Goal: Task Accomplishment & Management: Manage account settings

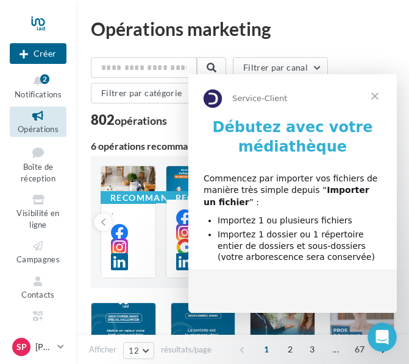
click at [372, 96] on span "Fermer" at bounding box center [375, 96] width 44 height 44
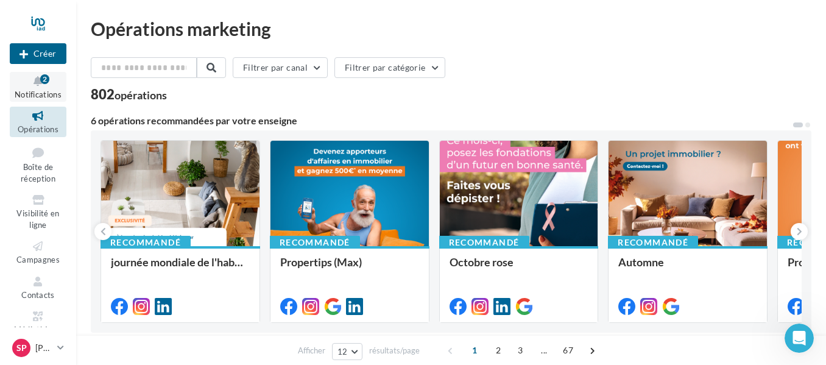
click at [38, 84] on icon at bounding box center [37, 81] width 49 height 14
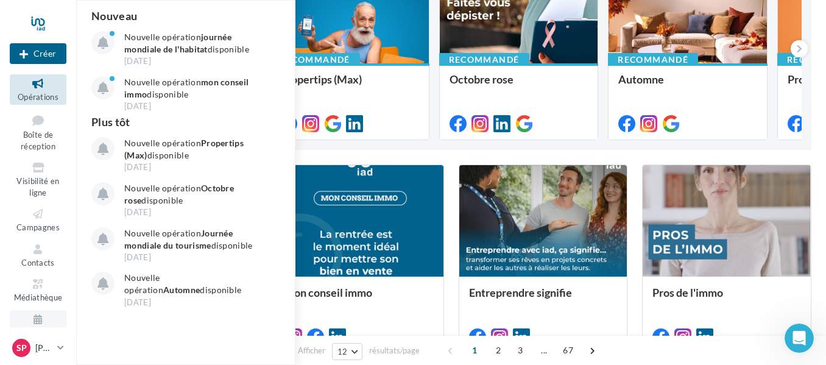
scroll to position [50, 0]
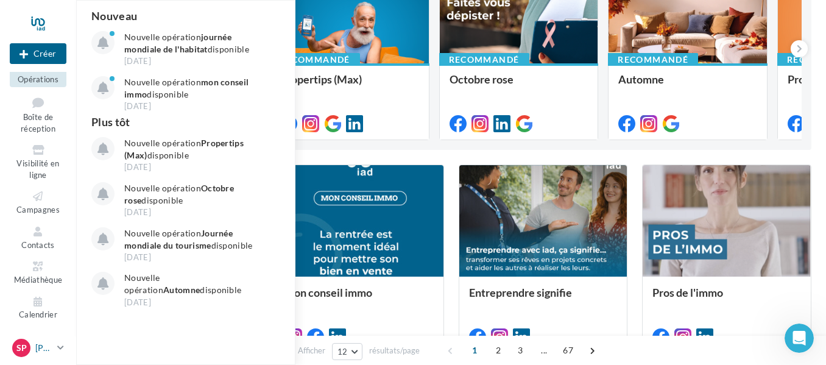
click at [60, 346] on icon at bounding box center [60, 347] width 7 height 10
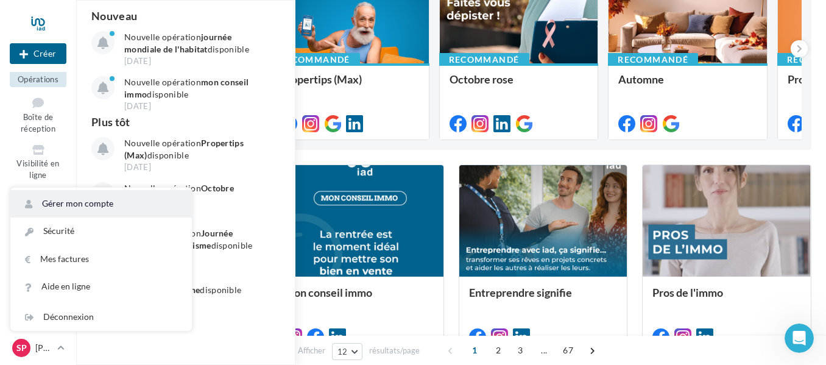
click at [104, 195] on link "Gérer mon compte" at bounding box center [101, 203] width 182 height 27
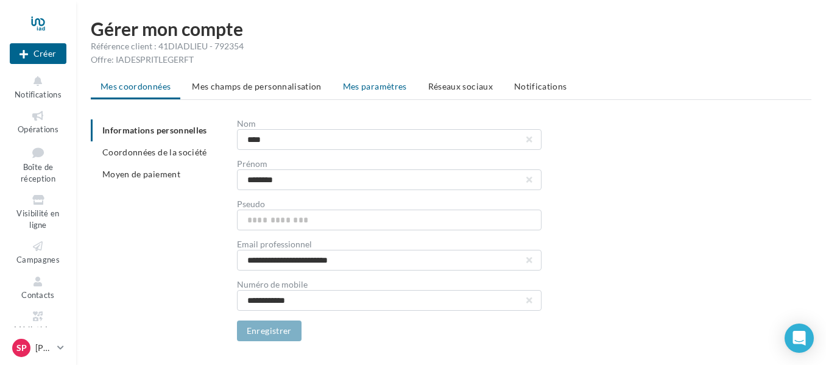
click at [385, 87] on span "Mes paramètres" at bounding box center [375, 86] width 64 height 10
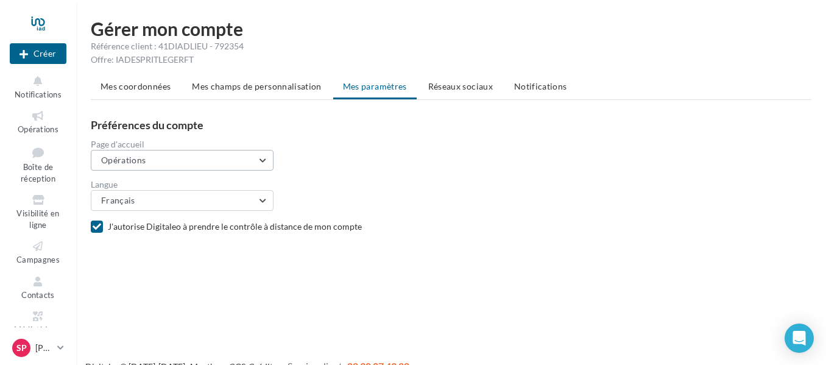
click at [207, 160] on button "Opérations" at bounding box center [182, 160] width 183 height 21
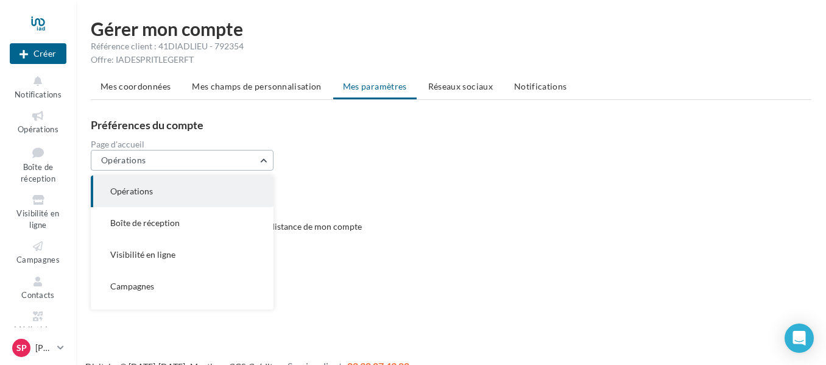
click at [207, 160] on button "Opérations" at bounding box center [182, 160] width 183 height 21
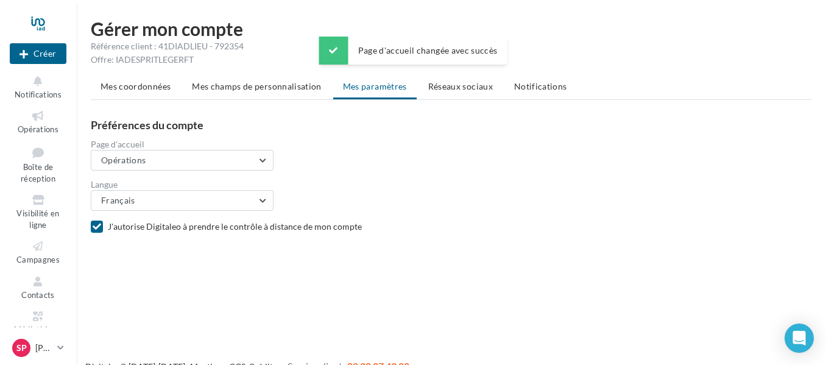
click at [497, 151] on div "Page d'accueil Opérations Opérations Boîte de réception Visibilité en ligne Cam…" at bounding box center [456, 155] width 731 height 30
click at [484, 86] on span "Réseaux sociaux" at bounding box center [460, 86] width 65 height 10
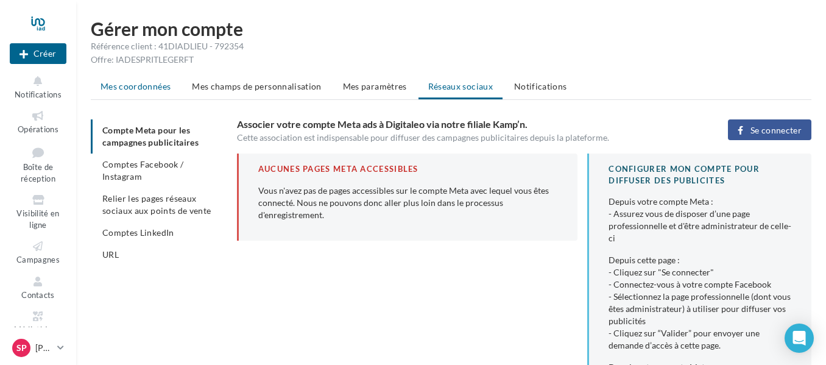
click at [143, 86] on span "Mes coordonnées" at bounding box center [136, 86] width 70 height 10
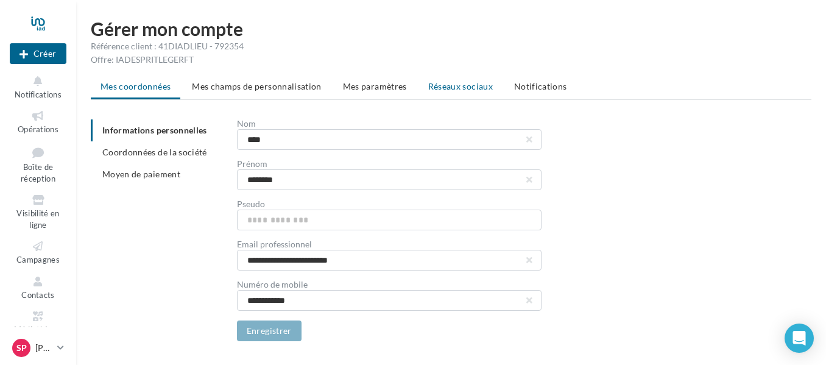
click at [461, 82] on span "Réseaux sociaux" at bounding box center [460, 86] width 65 height 10
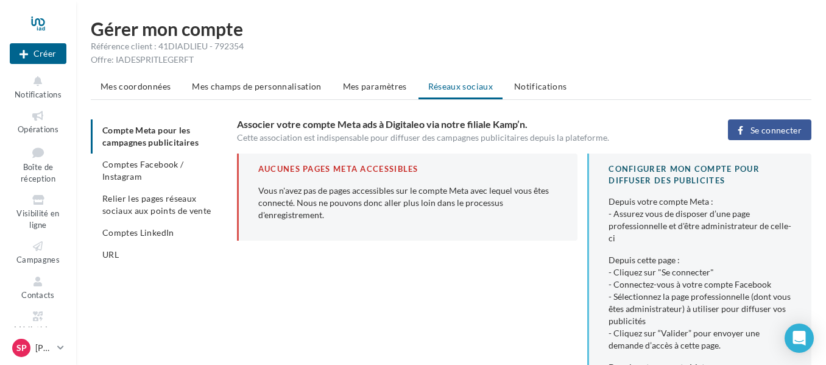
click at [762, 131] on span "Se connecter" at bounding box center [776, 131] width 51 height 10
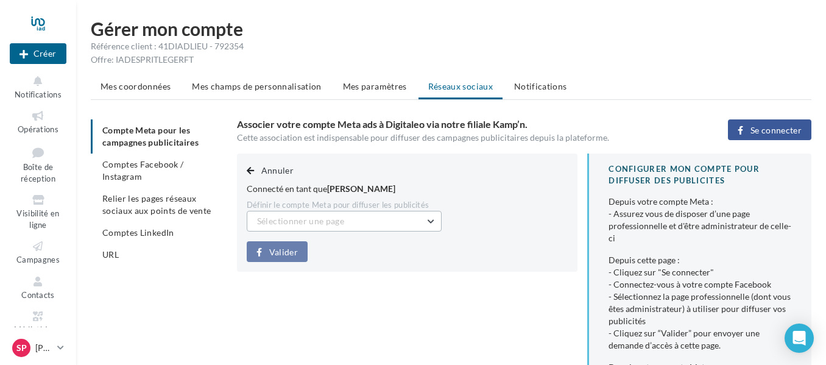
click at [361, 224] on button "Sélectionner une page" at bounding box center [344, 221] width 195 height 21
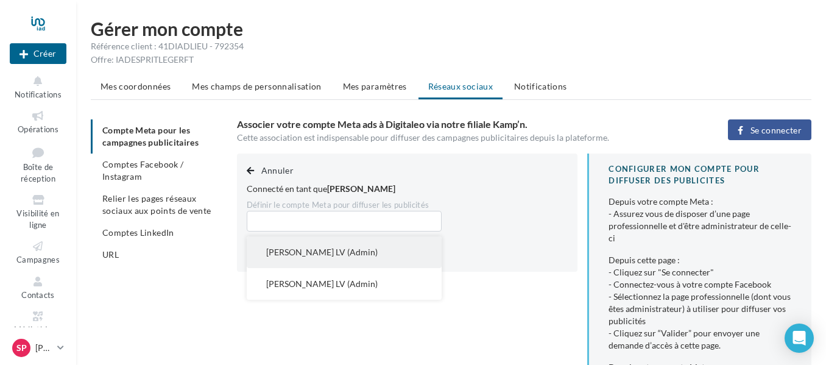
click at [364, 251] on span "[PERSON_NAME] LV (Admin)" at bounding box center [322, 252] width 112 height 10
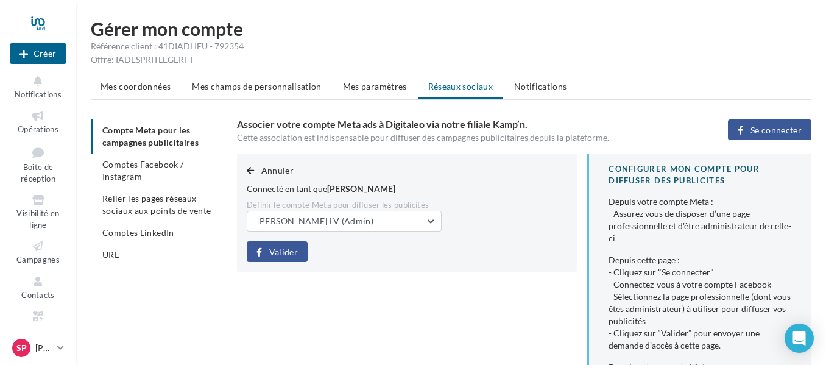
click at [301, 252] on button "Valider" at bounding box center [277, 251] width 61 height 21
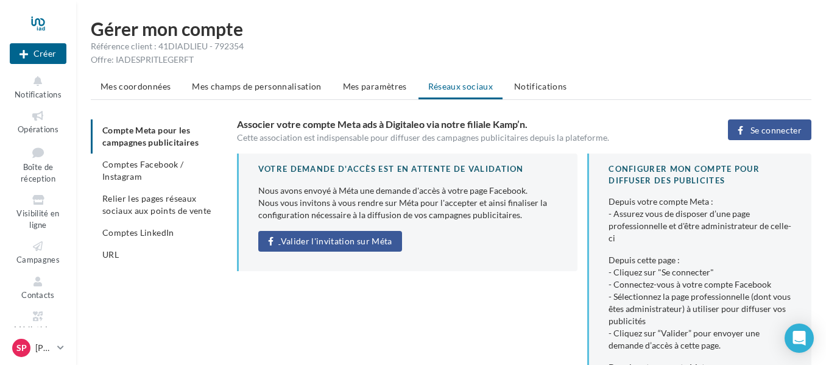
click at [363, 245] on span "Valider l'invitation sur Méta" at bounding box center [337, 241] width 112 height 10
click at [794, 126] on span "Se connecter" at bounding box center [776, 131] width 51 height 10
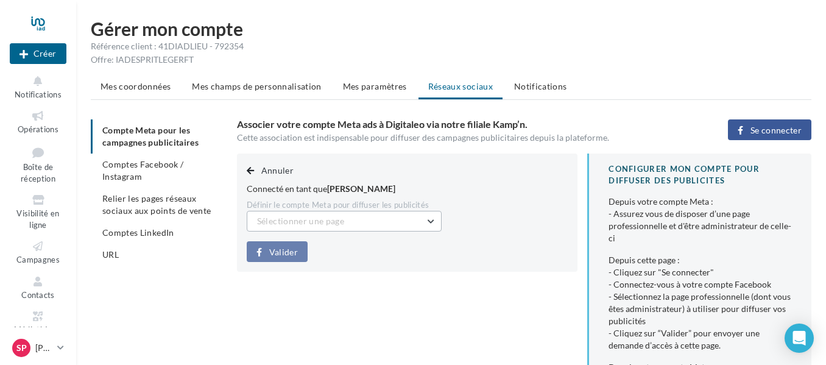
click at [406, 218] on button "Sélectionner une page" at bounding box center [344, 221] width 195 height 21
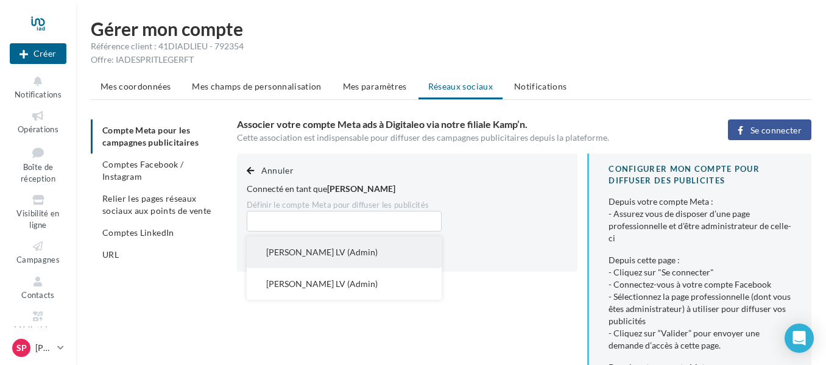
click at [378, 253] on button "Stephane Immo LV (Admin)" at bounding box center [344, 252] width 195 height 32
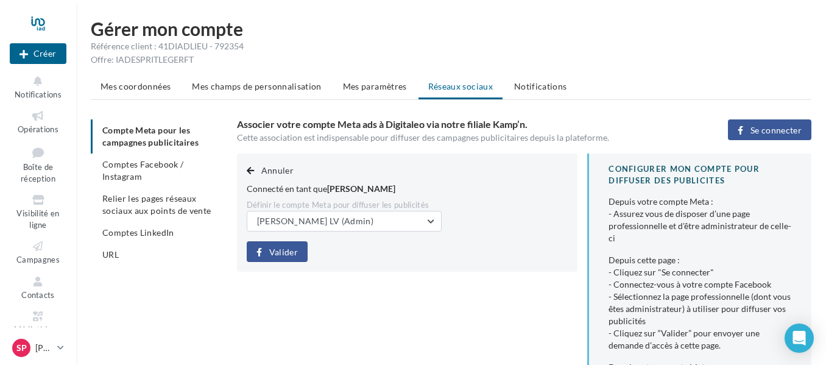
click at [274, 257] on span "Valider" at bounding box center [283, 252] width 29 height 10
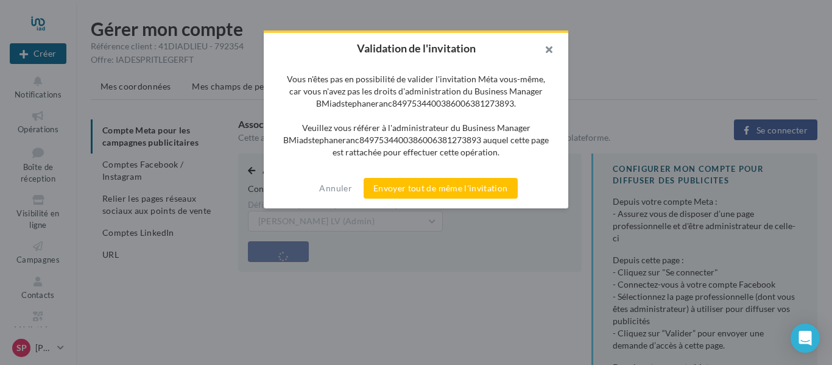
click at [547, 48] on button "button" at bounding box center [544, 51] width 49 height 37
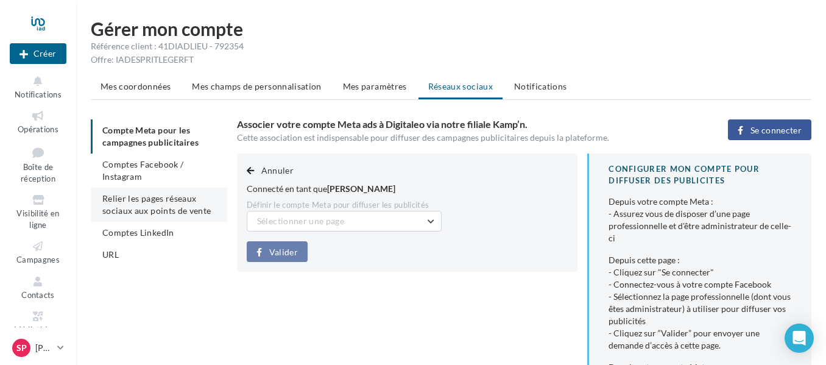
click at [141, 201] on span "Relier les pages réseaux sociaux aux points de vente" at bounding box center [156, 204] width 108 height 23
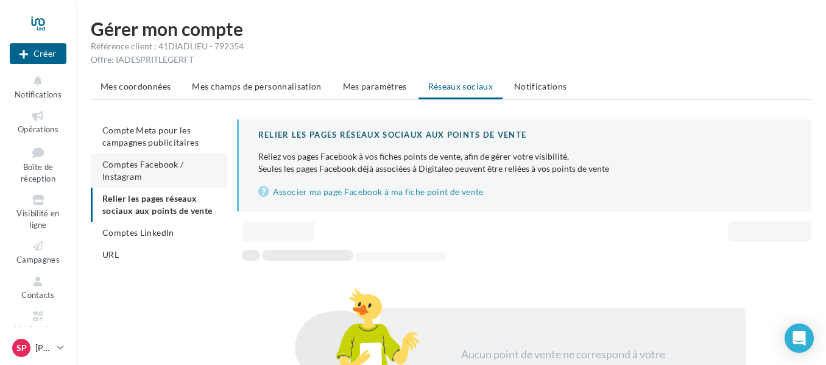
click at [135, 175] on span "Comptes Facebook / Instagram" at bounding box center [142, 170] width 81 height 23
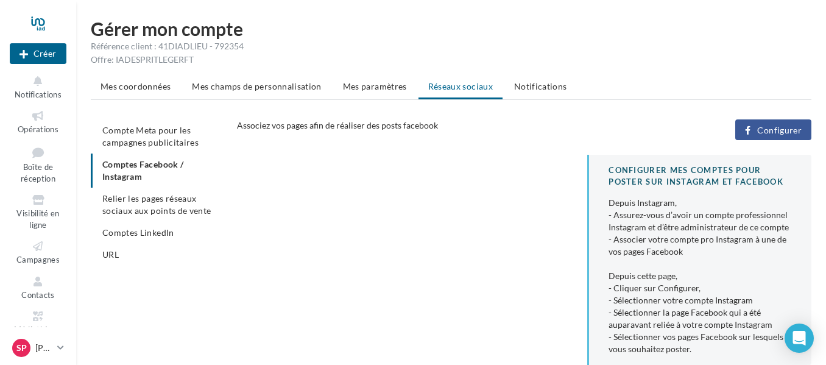
click at [790, 126] on span "Configurer" at bounding box center [780, 131] width 44 height 10
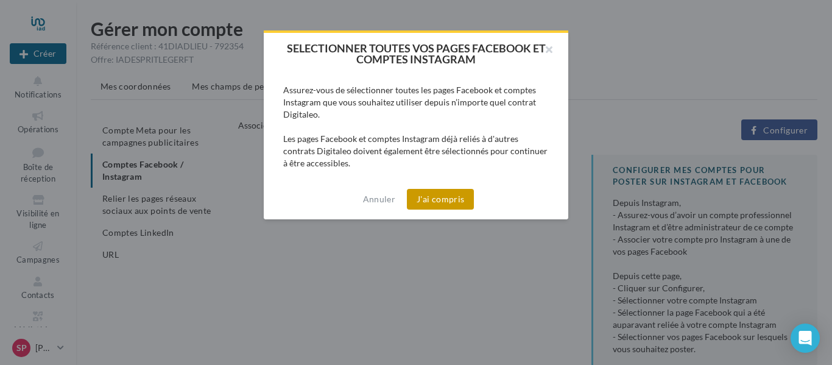
click at [447, 201] on button "J'ai compris" at bounding box center [440, 199] width 67 height 21
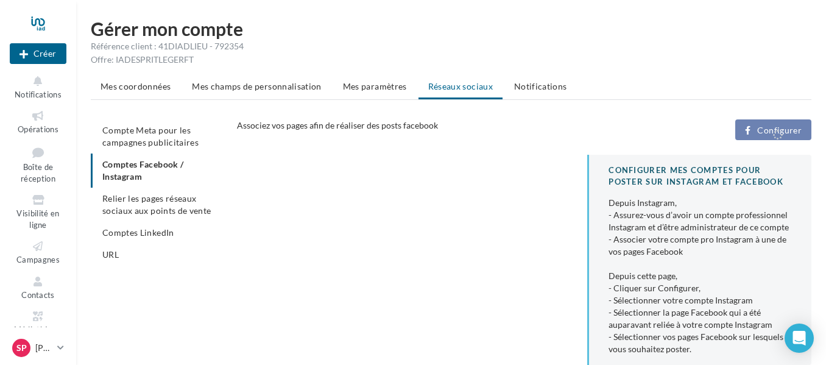
scroll to position [20, 0]
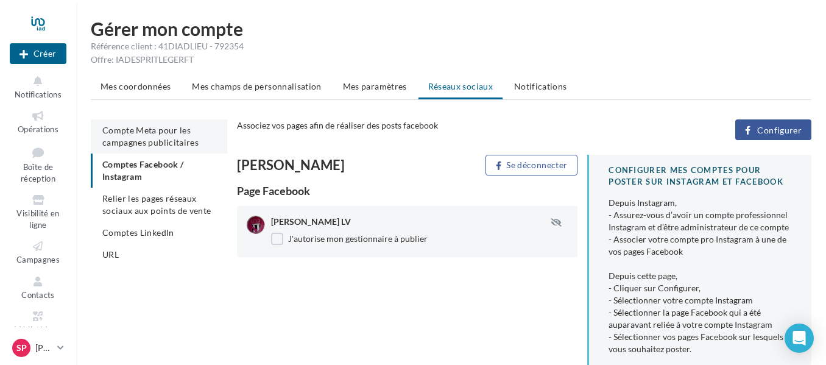
click at [135, 134] on span "Compte Meta pour les campagnes publicitaires" at bounding box center [150, 136] width 96 height 23
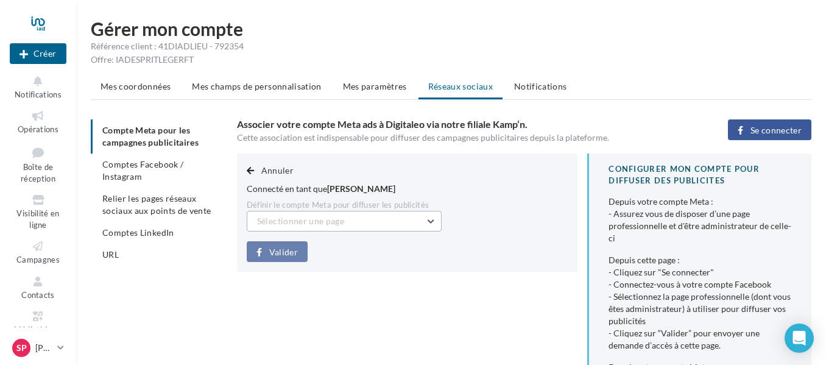
click at [306, 224] on span "Sélectionner une page" at bounding box center [300, 221] width 87 height 10
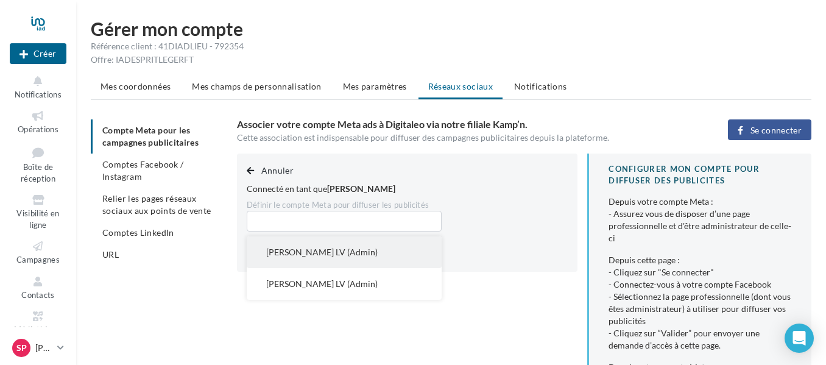
click at [316, 254] on span "[PERSON_NAME] LV (Admin)" at bounding box center [322, 252] width 112 height 10
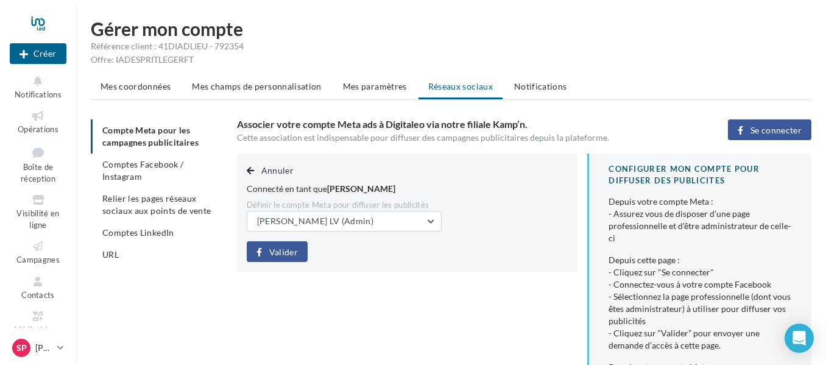
click at [284, 252] on span "Valider" at bounding box center [283, 252] width 29 height 10
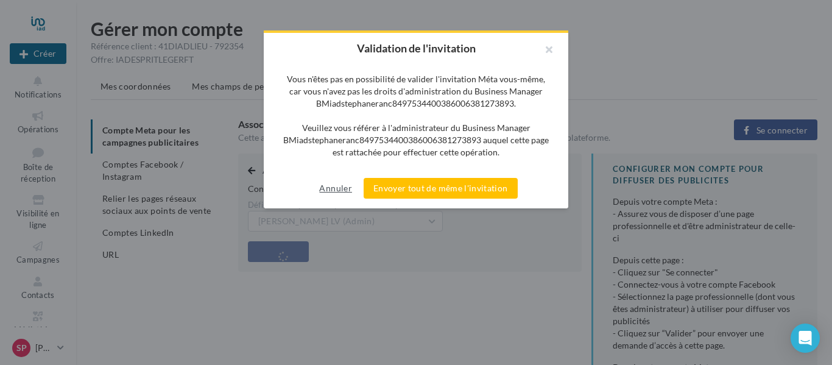
click at [319, 187] on button "Annuler" at bounding box center [335, 188] width 42 height 15
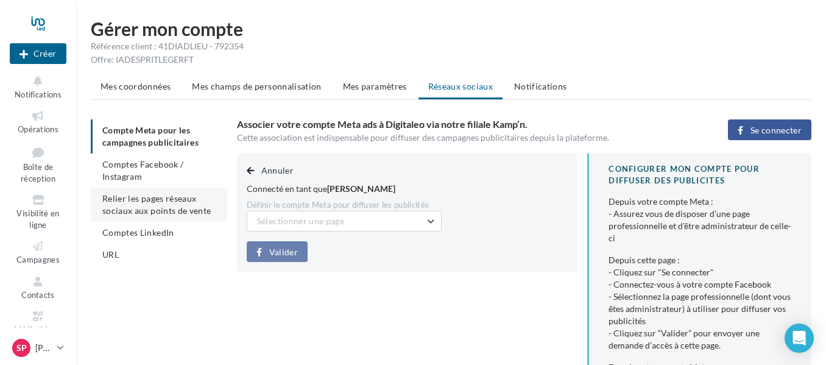
click at [174, 209] on span "Relier les pages réseaux sociaux aux points de vente" at bounding box center [156, 204] width 108 height 23
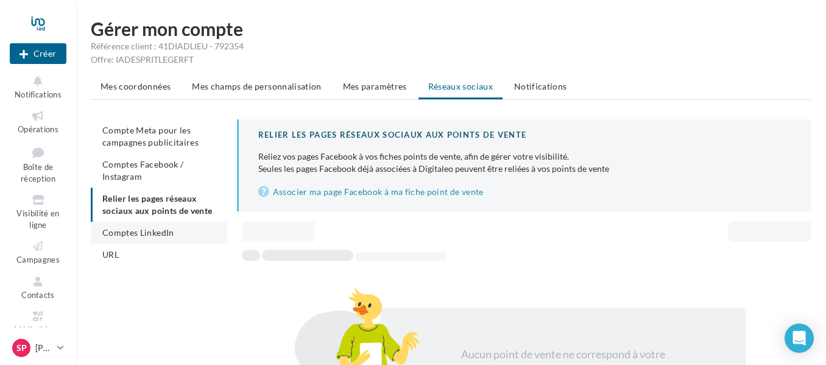
click at [171, 235] on span "Comptes LinkedIn" at bounding box center [138, 232] width 72 height 10
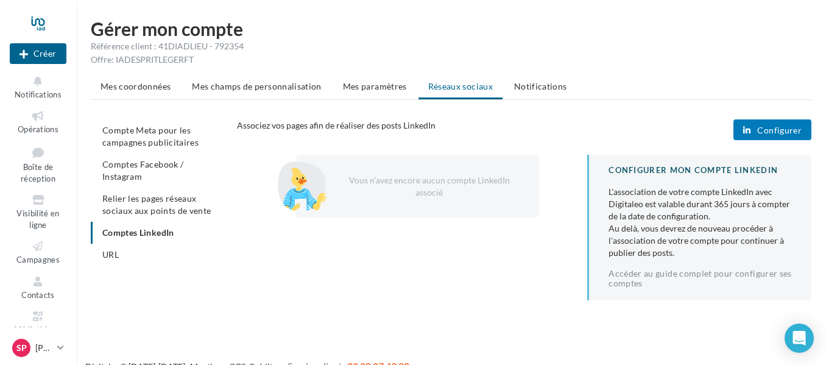
click at [787, 133] on span "Configurer" at bounding box center [780, 131] width 44 height 10
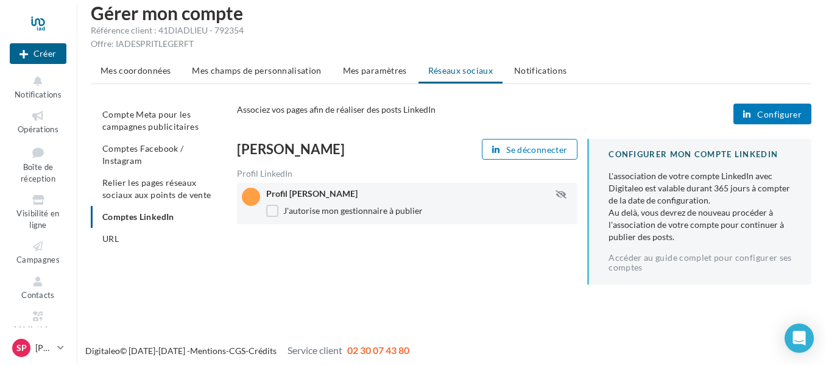
scroll to position [20, 0]
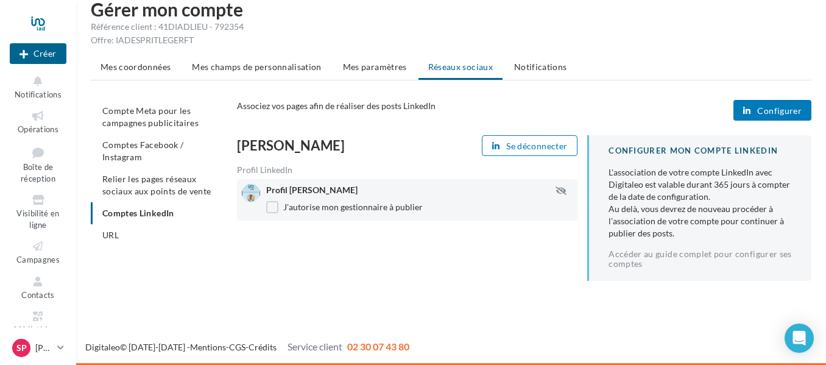
click at [790, 106] on span "Configurer" at bounding box center [780, 111] width 44 height 10
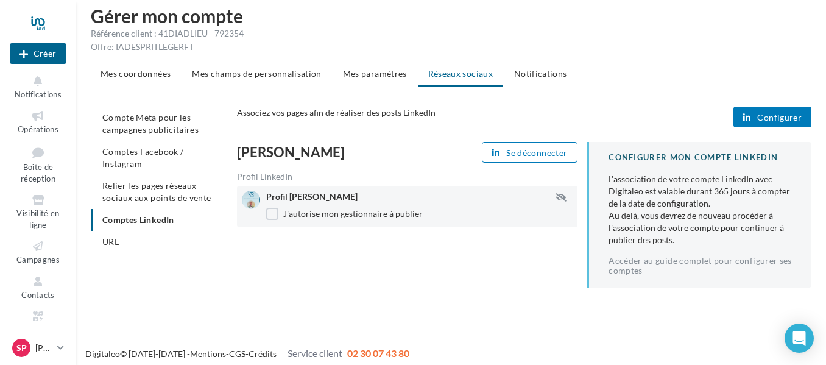
scroll to position [20, 0]
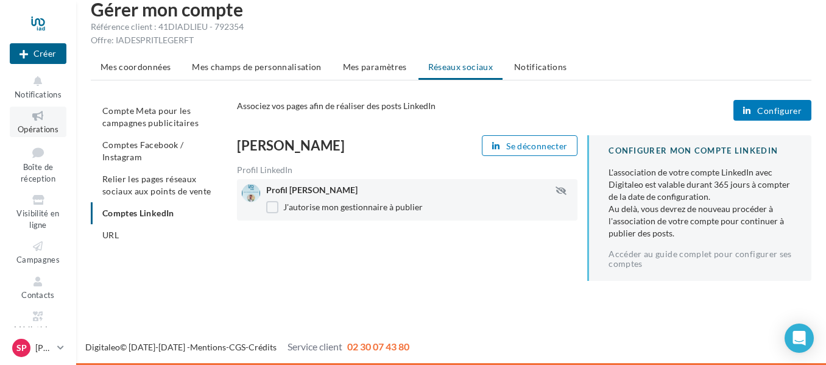
click at [37, 124] on link "Opérations" at bounding box center [38, 122] width 57 height 30
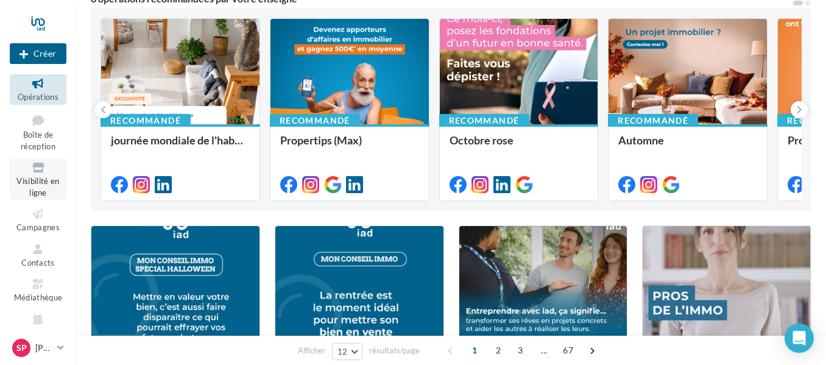
scroll to position [50, 0]
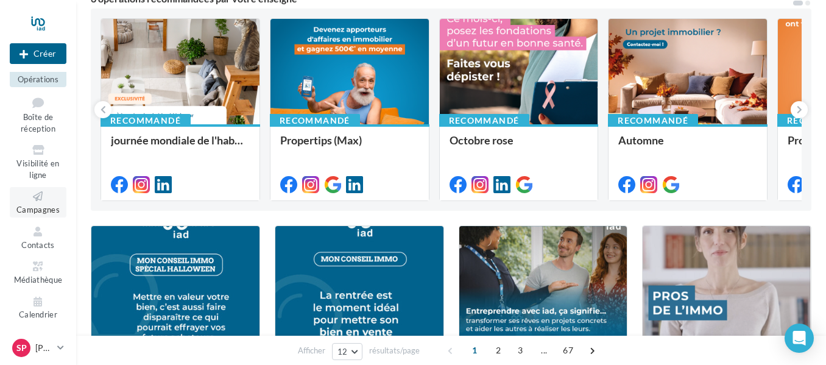
click at [39, 197] on icon at bounding box center [37, 197] width 49 height 14
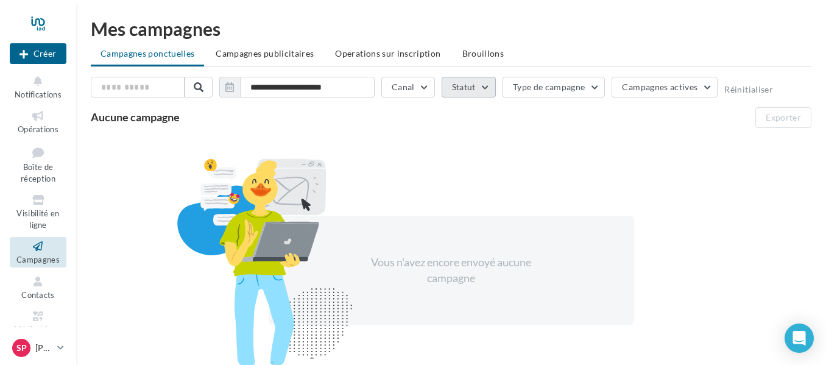
click at [488, 87] on button "Statut" at bounding box center [469, 87] width 54 height 21
click at [283, 51] on span "Campagnes publicitaires" at bounding box center [265, 53] width 98 height 10
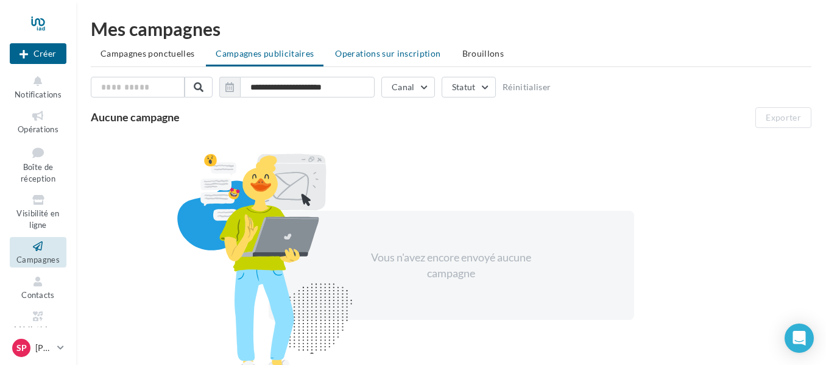
click at [364, 51] on span "Operations sur inscription" at bounding box center [387, 53] width 105 height 10
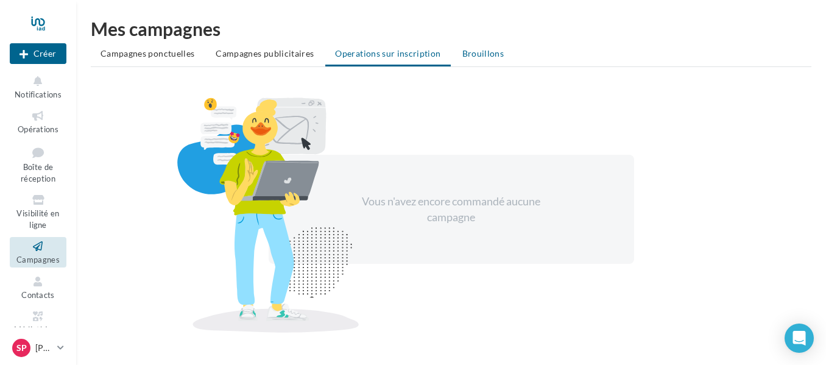
click at [466, 49] on span "Brouillons" at bounding box center [484, 53] width 42 height 10
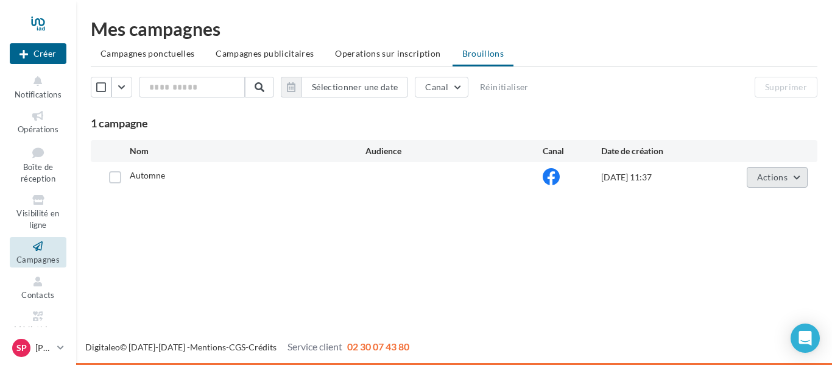
click at [791, 174] on button "Actions" at bounding box center [777, 177] width 61 height 21
click at [533, 280] on div "Nouvelle campagne Créer Notifications Opérations Boîte de réception Visibilité …" at bounding box center [416, 182] width 832 height 365
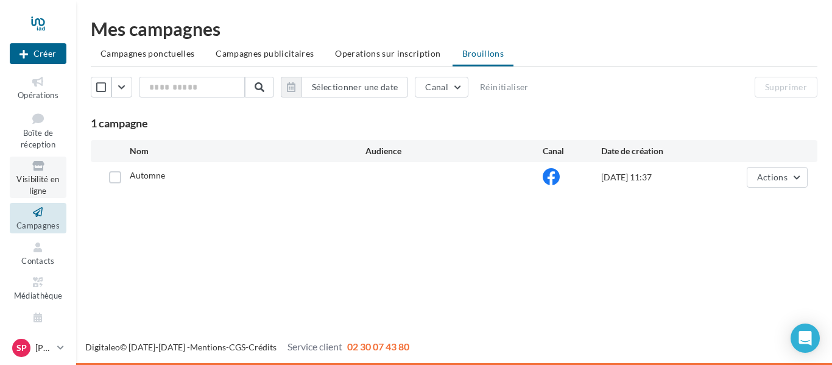
scroll to position [50, 0]
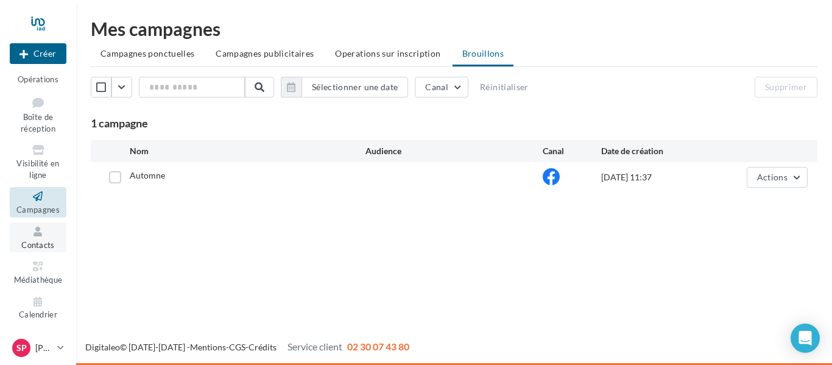
click at [38, 240] on span "Contacts" at bounding box center [38, 245] width 34 height 10
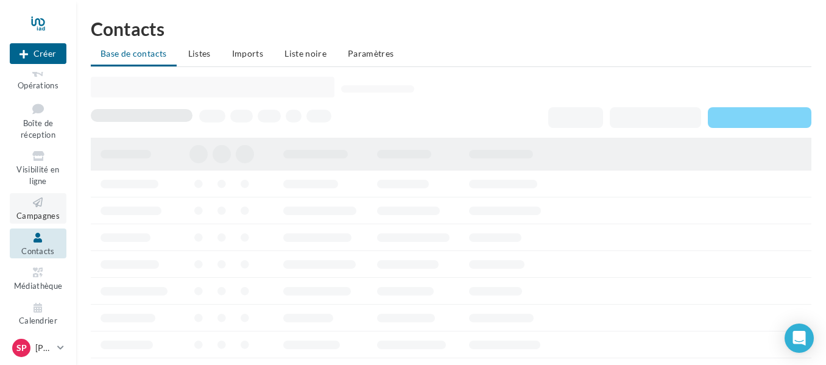
scroll to position [50, 0]
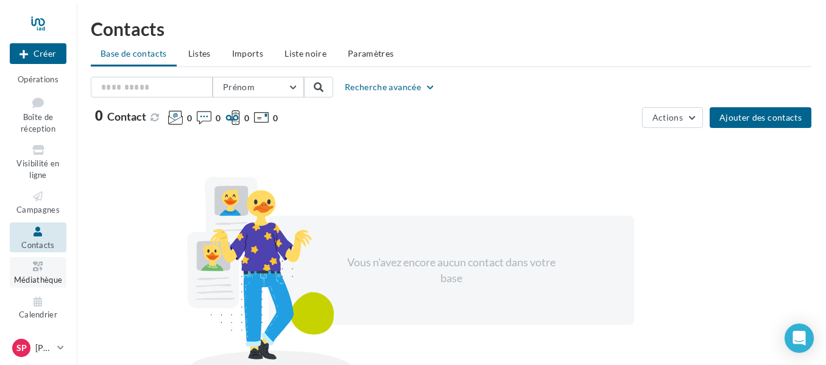
click at [42, 268] on icon at bounding box center [37, 267] width 49 height 14
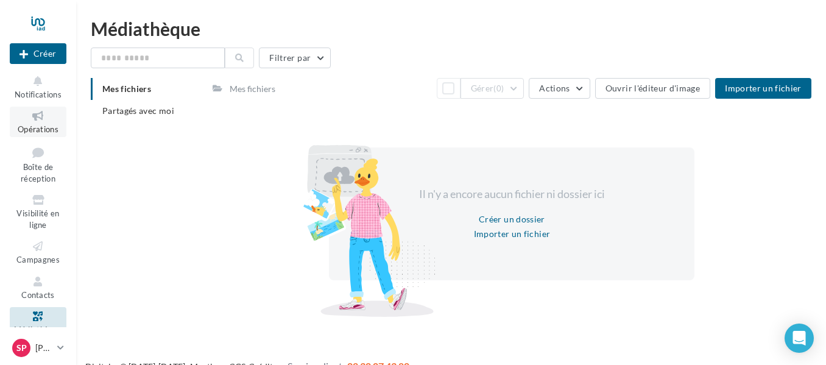
click at [37, 121] on icon at bounding box center [37, 116] width 49 height 14
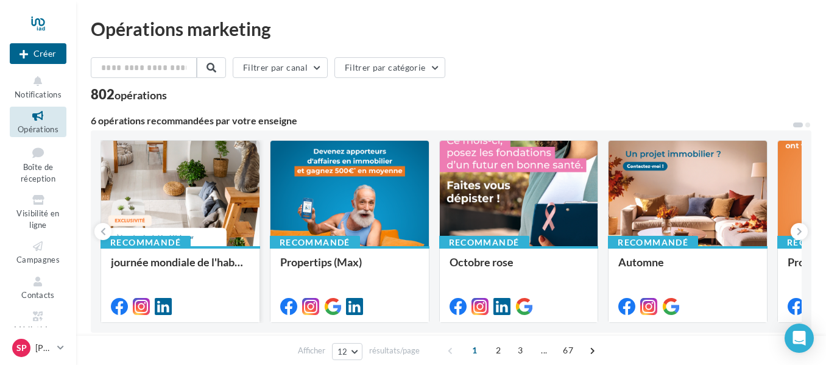
click at [176, 190] on div at bounding box center [180, 194] width 158 height 107
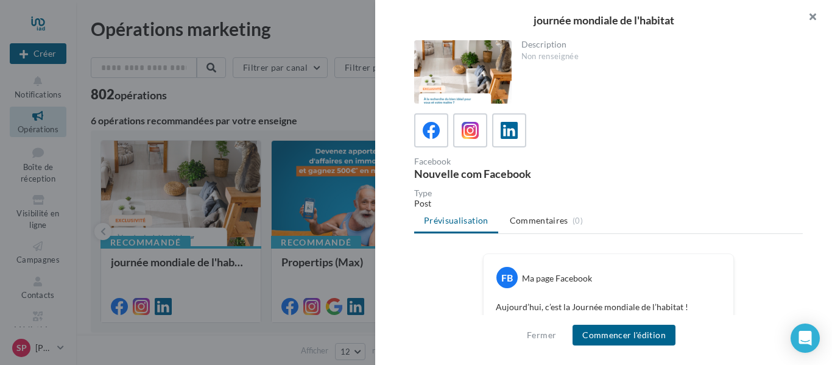
click at [818, 20] on button "button" at bounding box center [808, 18] width 49 height 37
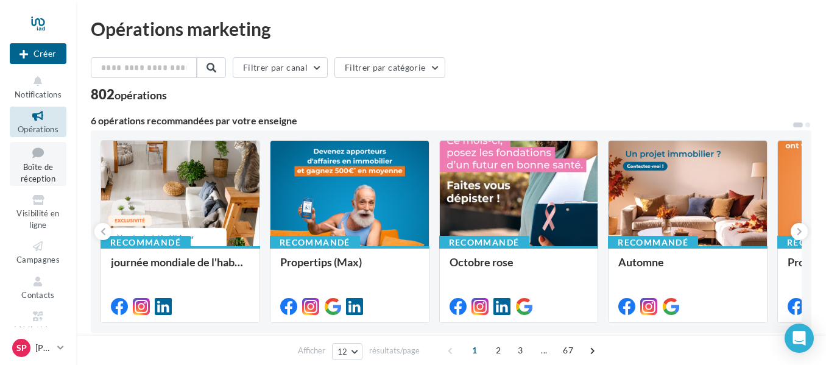
click at [38, 165] on span "Boîte de réception" at bounding box center [38, 172] width 35 height 21
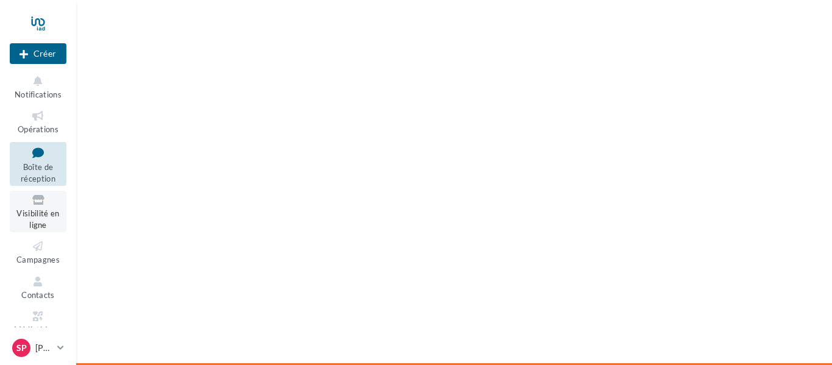
click at [35, 216] on span "Visibilité en ligne" at bounding box center [37, 218] width 43 height 21
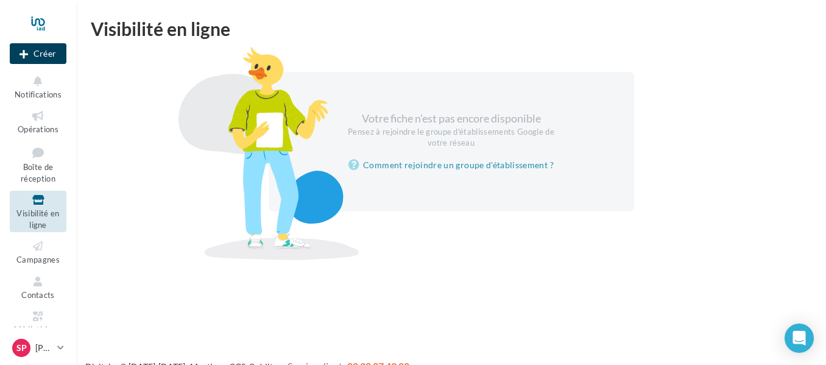
click at [41, 59] on button "Créer" at bounding box center [38, 53] width 57 height 21
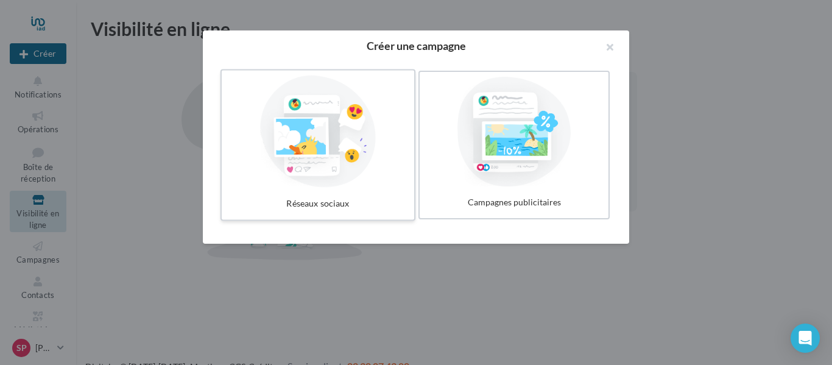
click at [327, 129] on div at bounding box center [318, 132] width 183 height 112
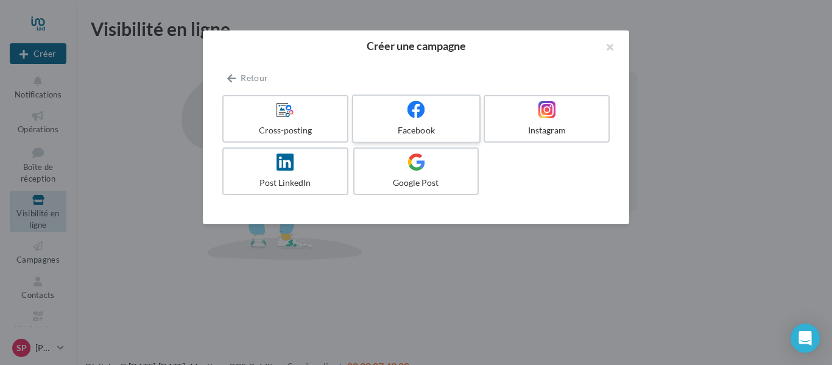
click at [415, 115] on icon at bounding box center [417, 110] width 18 height 18
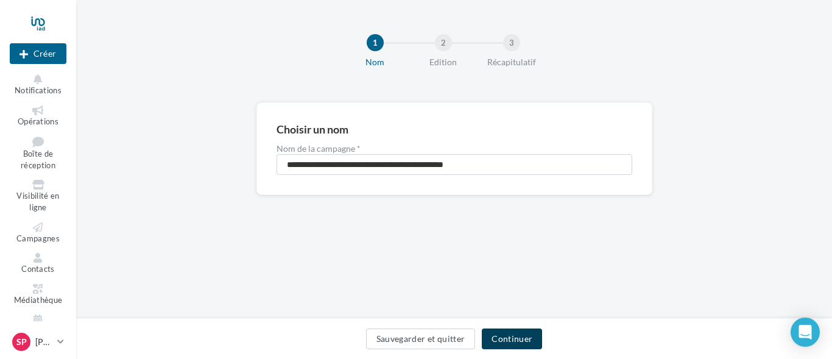
click at [520, 340] on button "Continuer" at bounding box center [512, 338] width 60 height 21
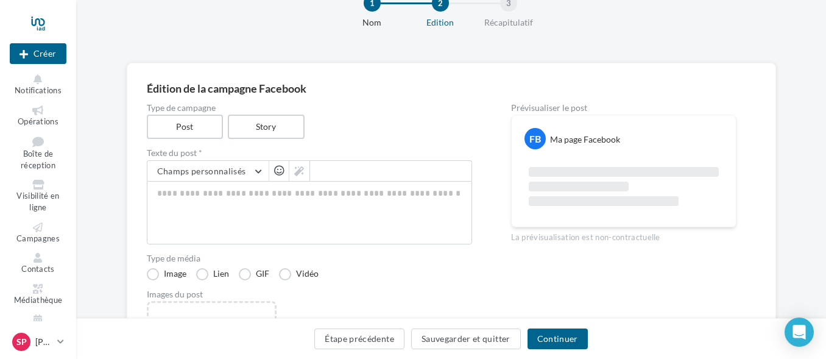
scroll to position [61, 0]
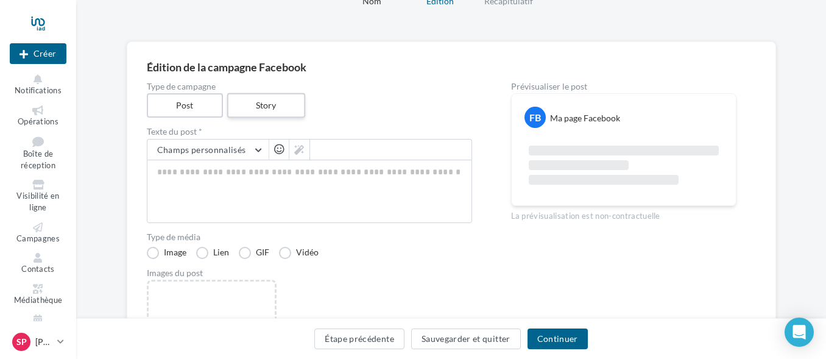
click at [289, 98] on label "Story" at bounding box center [266, 105] width 78 height 25
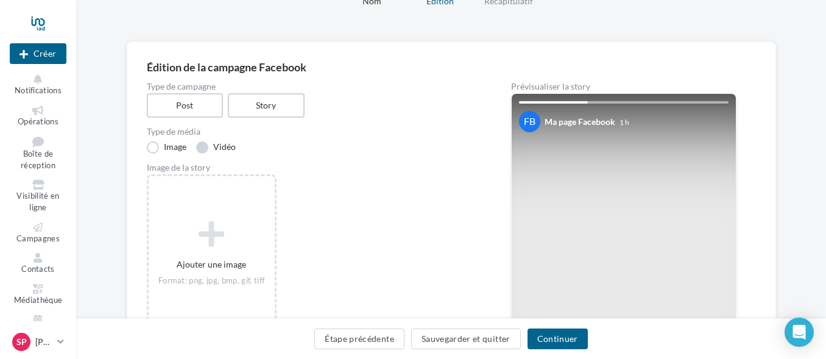
click at [229, 146] on label "Vidéo" at bounding box center [216, 147] width 40 height 12
click at [190, 104] on label "Post" at bounding box center [185, 105] width 78 height 25
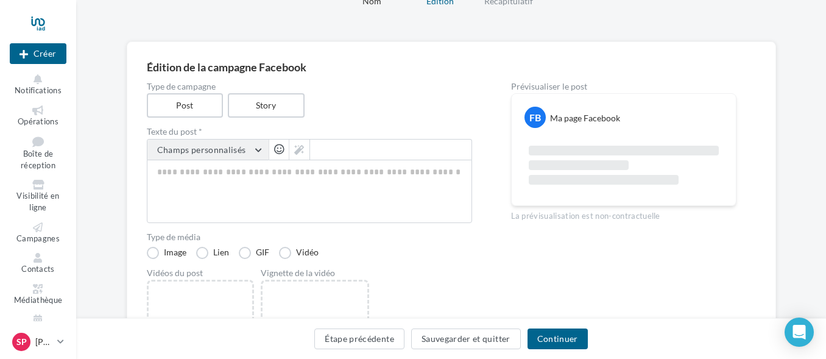
click at [257, 149] on button "Champs personnalisés" at bounding box center [207, 150] width 121 height 21
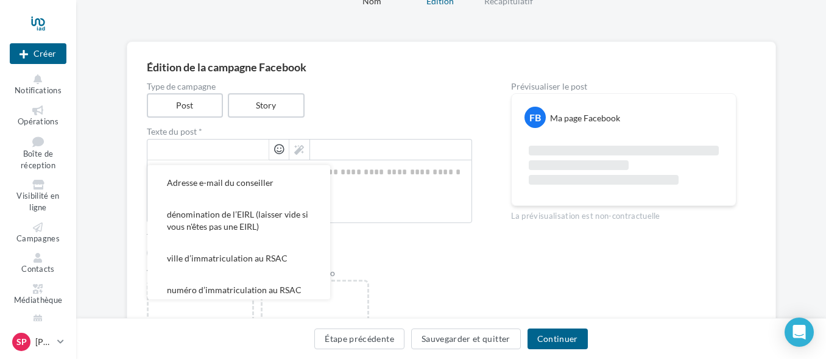
scroll to position [449, 0]
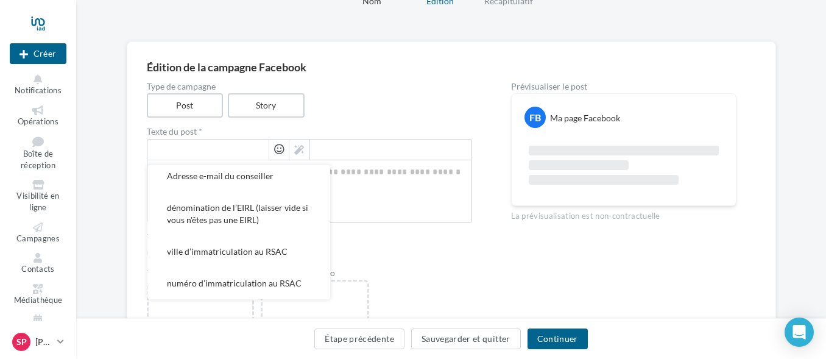
click at [399, 96] on div "Type de campagne Post Story" at bounding box center [309, 99] width 325 height 35
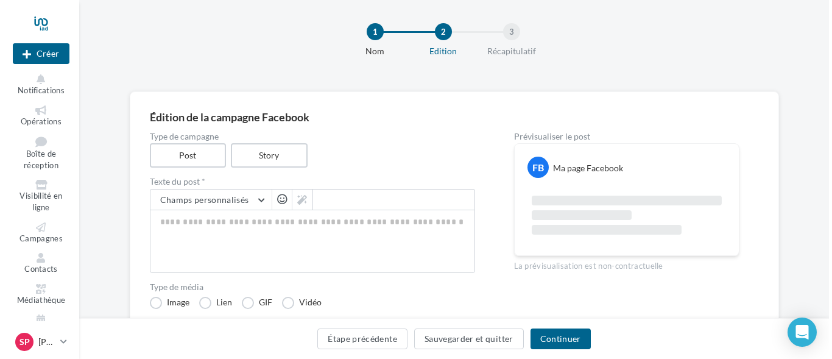
scroll to position [0, 0]
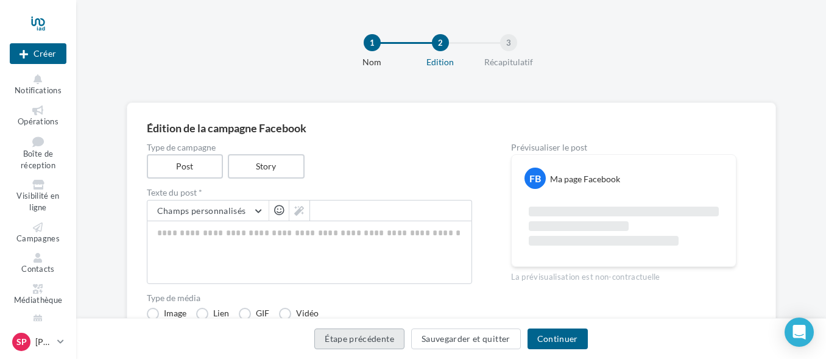
click at [363, 343] on button "Étape précédente" at bounding box center [359, 338] width 90 height 21
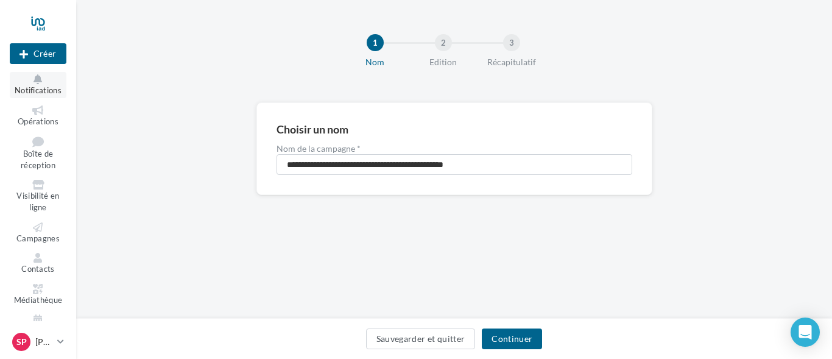
click at [37, 87] on span "Notifications" at bounding box center [38, 90] width 47 height 10
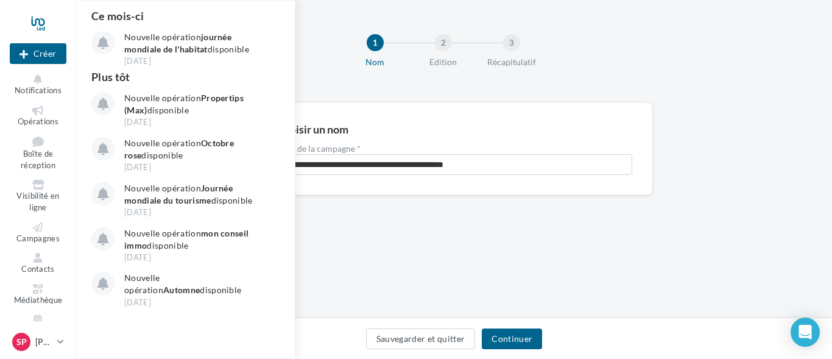
click at [583, 281] on div "**********" at bounding box center [454, 159] width 756 height 319
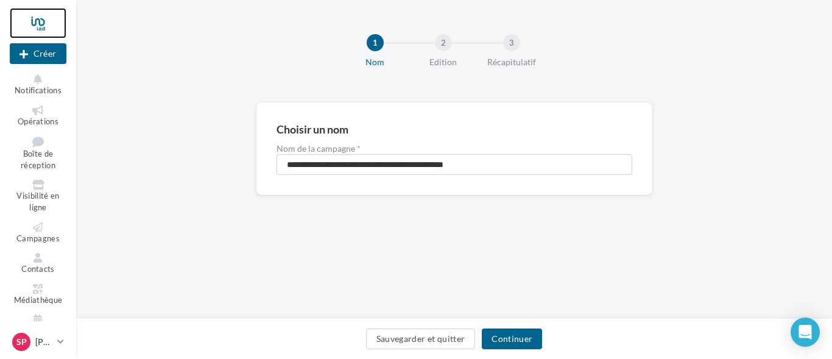
click at [40, 25] on div at bounding box center [38, 23] width 57 height 30
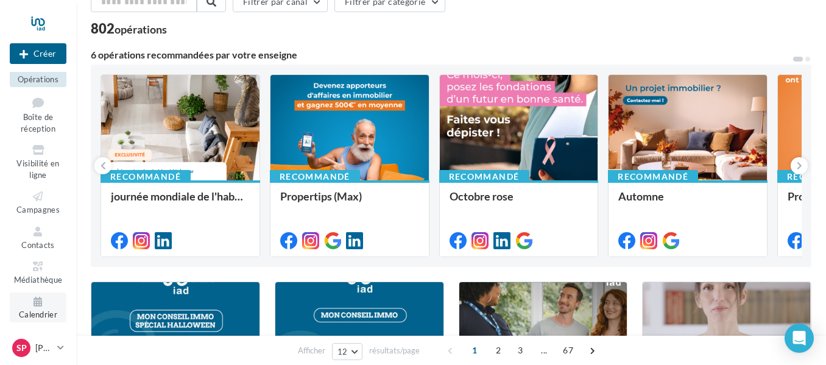
scroll to position [183, 0]
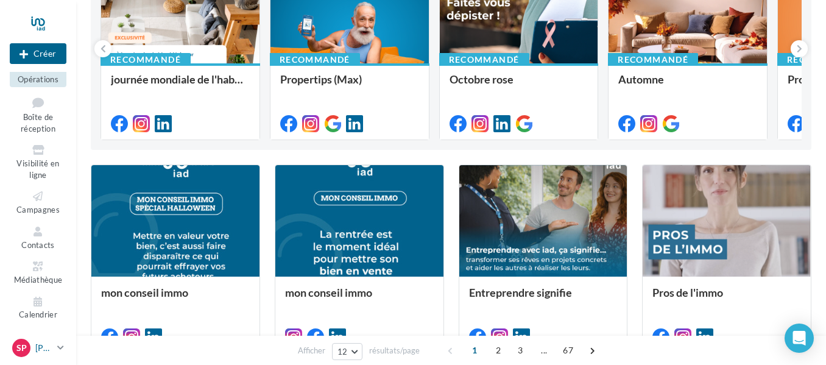
click at [54, 352] on link "Sp [PERSON_NAME] [EMAIL_ADDRESS][DOMAIN_NAME]" at bounding box center [38, 347] width 57 height 23
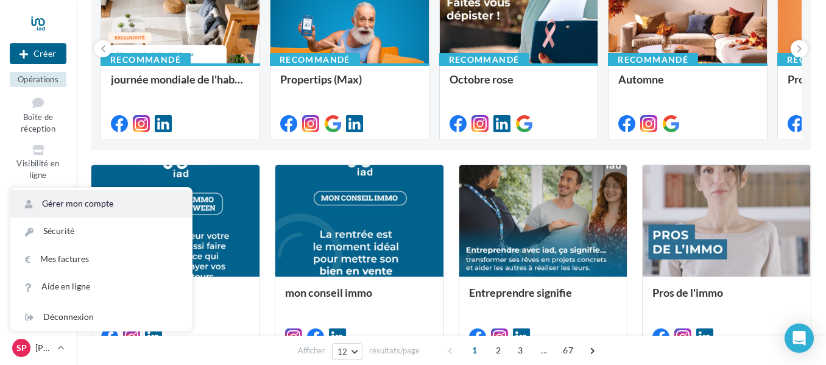
click at [98, 198] on link "Gérer mon compte" at bounding box center [101, 203] width 182 height 27
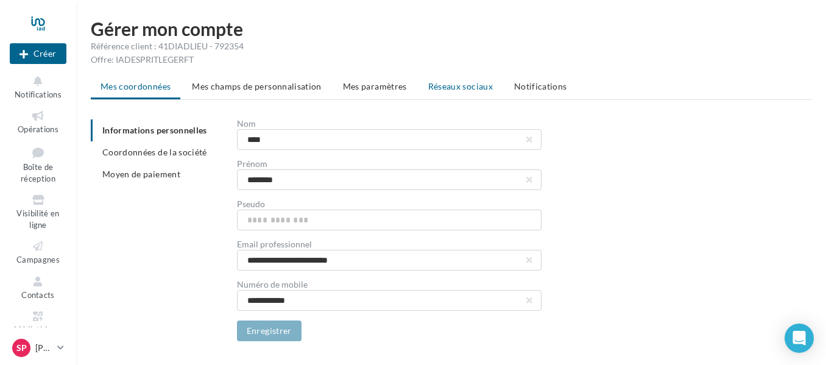
click at [451, 85] on span "Réseaux sociaux" at bounding box center [460, 86] width 65 height 10
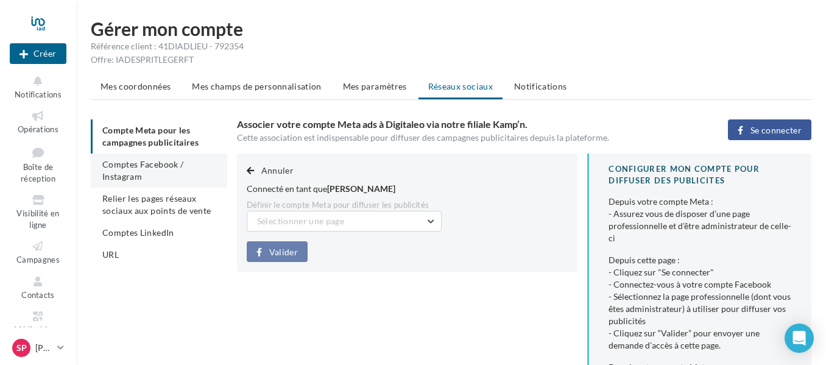
click at [159, 169] on li "Comptes Facebook / Instagram" at bounding box center [159, 171] width 137 height 34
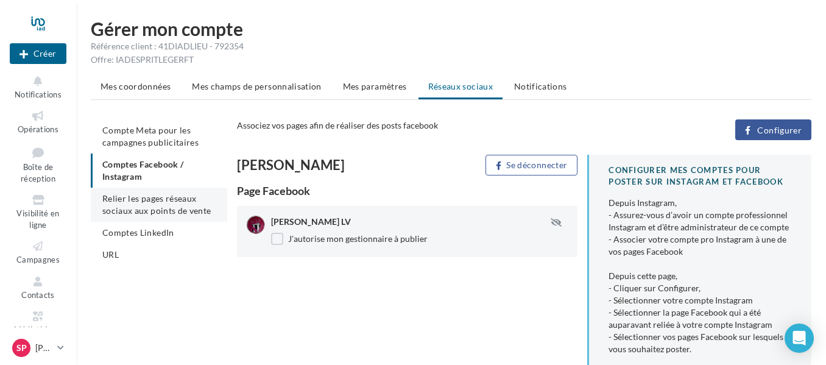
click at [149, 205] on span "Relier les pages réseaux sociaux aux points de vente" at bounding box center [156, 204] width 108 height 23
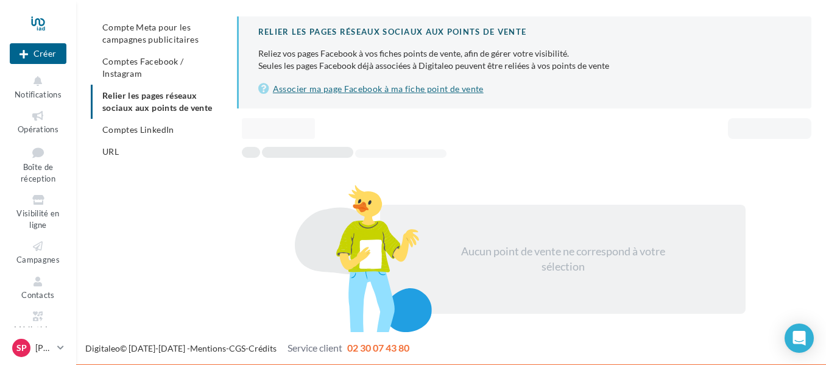
scroll to position [104, 0]
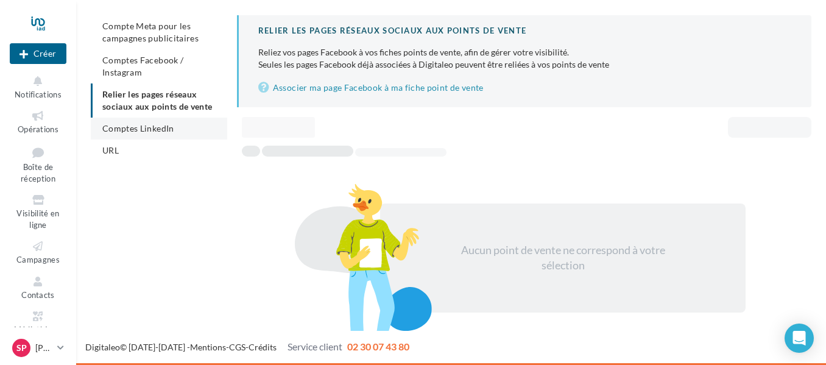
click at [151, 127] on span "Comptes LinkedIn" at bounding box center [138, 128] width 72 height 10
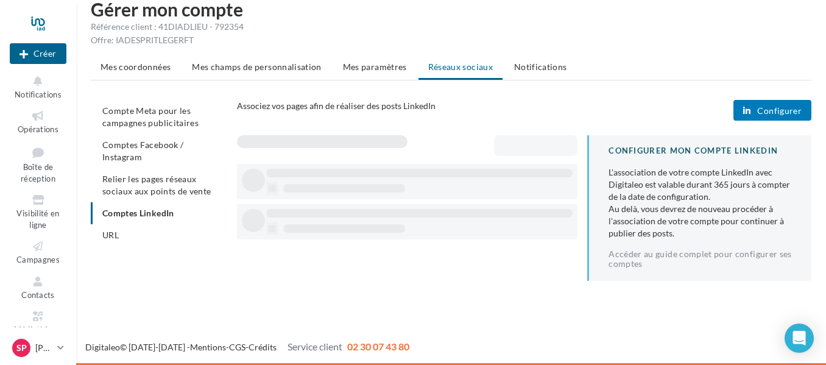
scroll to position [20, 0]
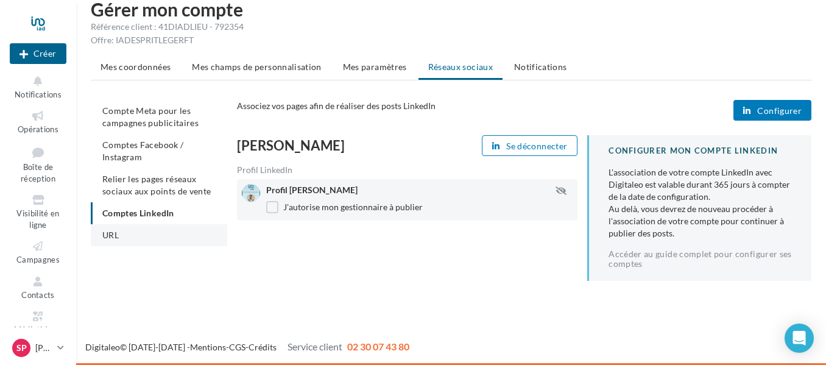
click at [119, 238] on span "URL" at bounding box center [110, 235] width 16 height 10
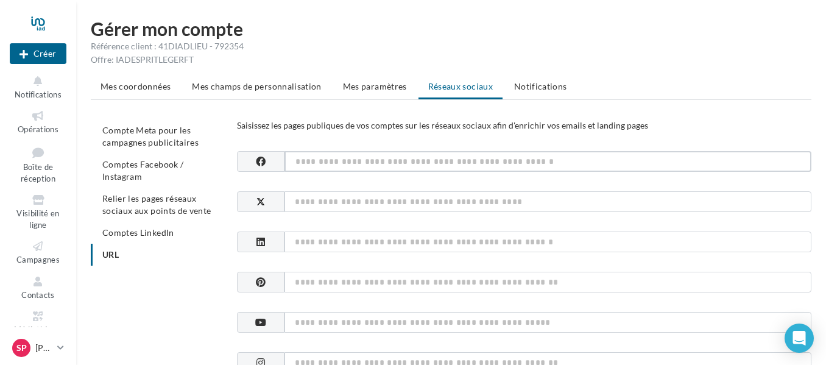
click at [353, 163] on input at bounding box center [548, 161] width 527 height 21
paste input "**********"
type input "**********"
click at [308, 200] on input at bounding box center [548, 201] width 527 height 21
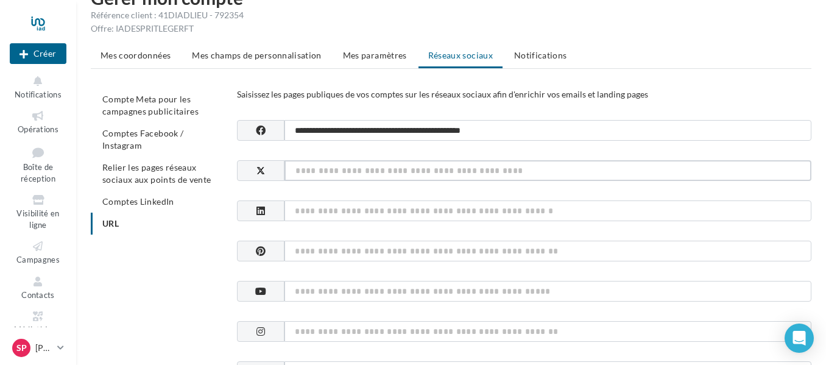
scroll to position [61, 0]
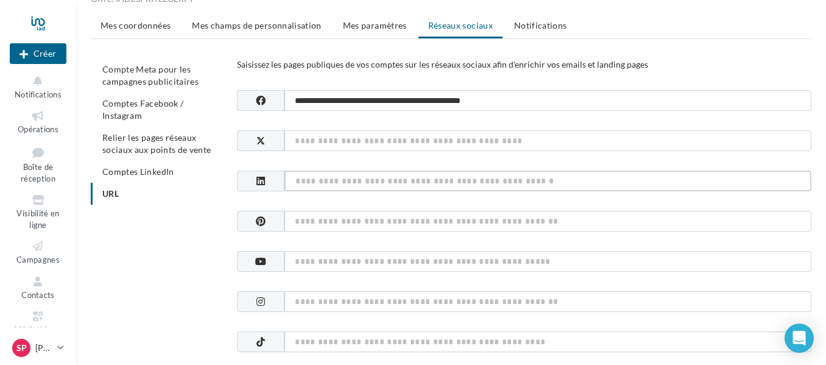
click at [342, 176] on input at bounding box center [548, 181] width 527 height 21
paste input "**********"
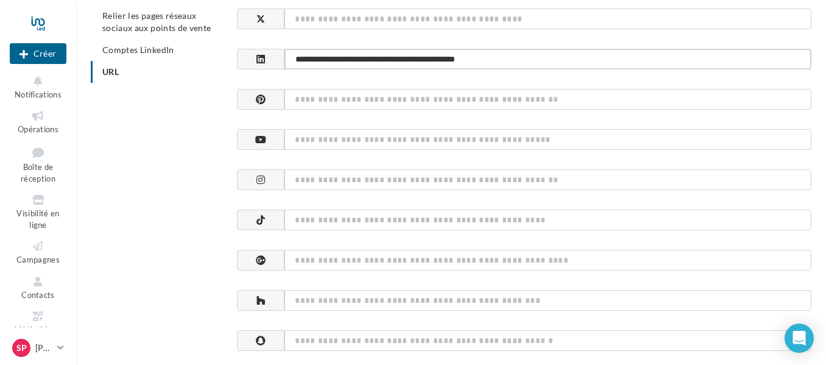
scroll to position [122, 0]
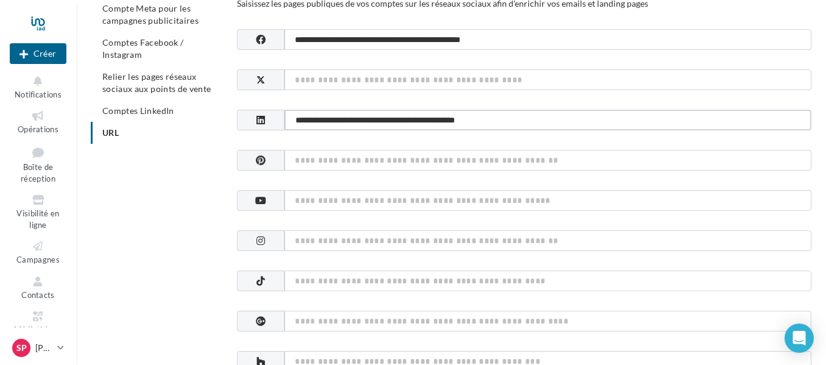
type input "**********"
click at [511, 247] on input at bounding box center [548, 240] width 527 height 21
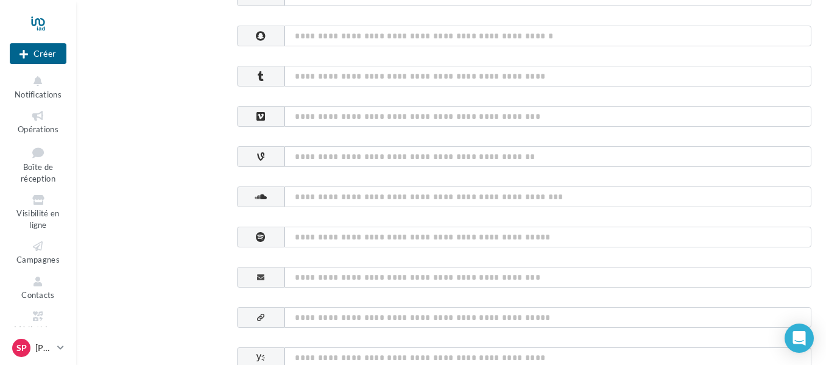
scroll to position [744, 0]
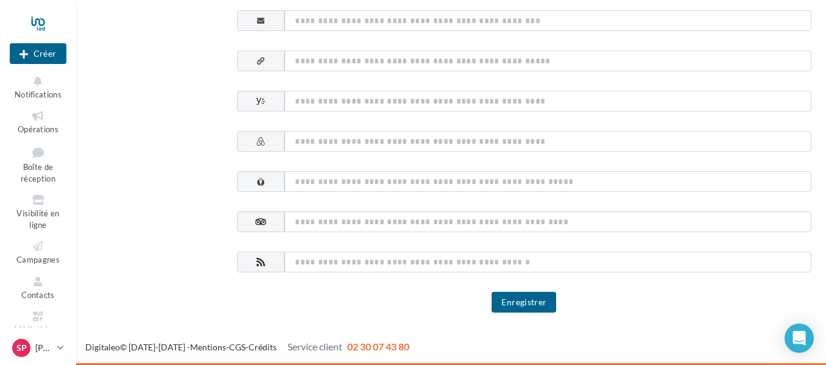
click at [522, 303] on button "Enregistrer" at bounding box center [524, 302] width 65 height 21
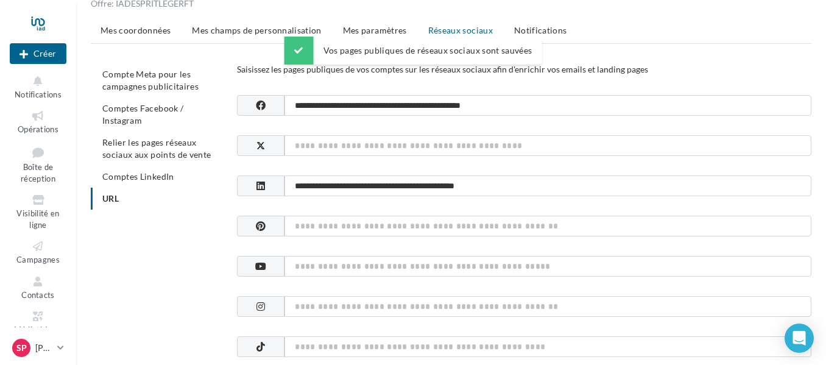
scroll to position [0, 0]
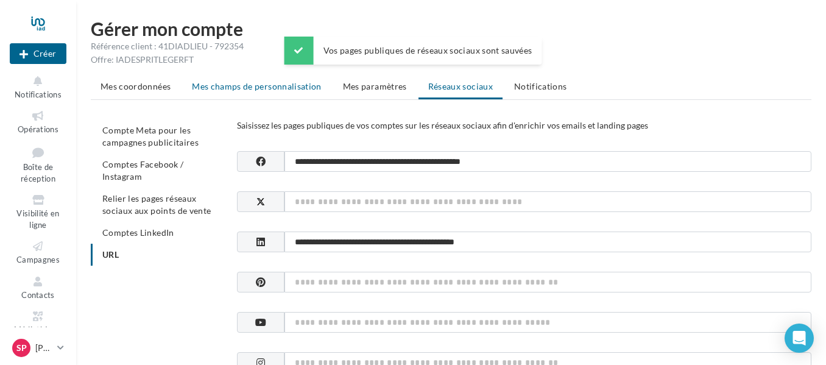
click at [252, 85] on span "Mes champs de personnalisation" at bounding box center [257, 86] width 130 height 10
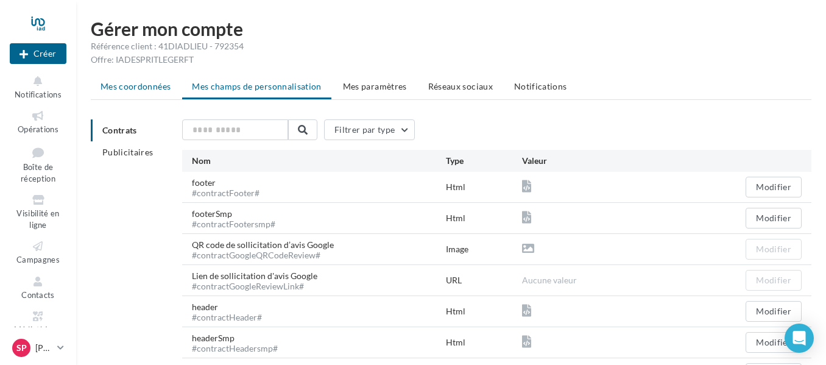
click at [130, 92] on li "Mes coordonnées" at bounding box center [136, 87] width 90 height 22
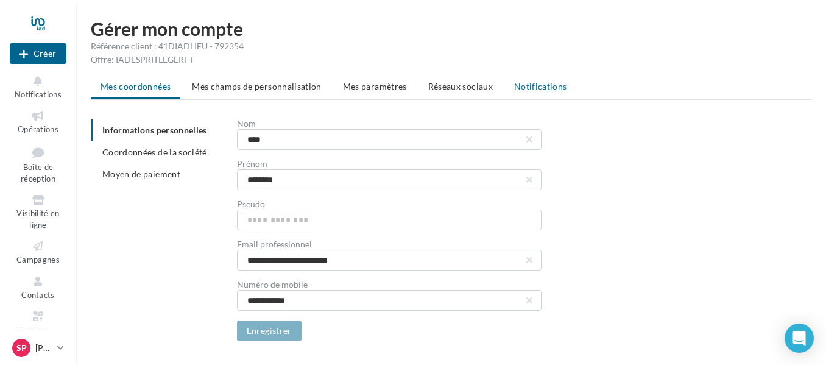
click at [534, 85] on span "Notifications" at bounding box center [540, 86] width 53 height 10
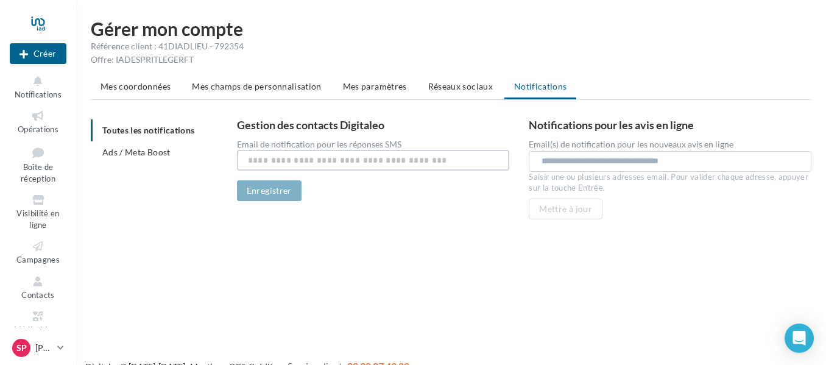
click at [344, 161] on input "text" at bounding box center [373, 160] width 273 height 21
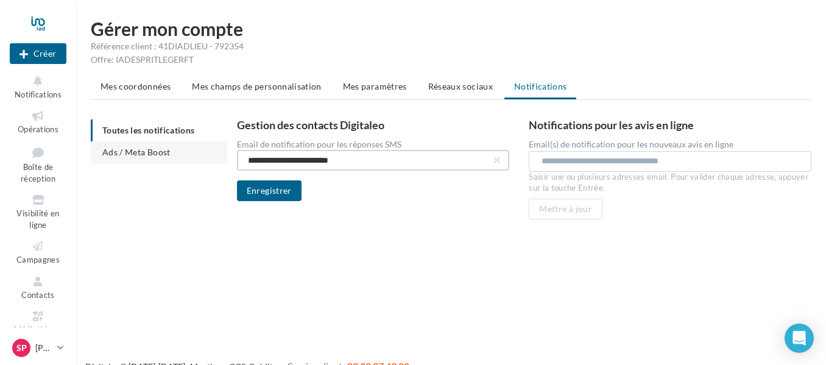
drag, startPoint x: 386, startPoint y: 163, endPoint x: 170, endPoint y: 159, distance: 215.8
click at [170, 159] on div "**********" at bounding box center [456, 171] width 731 height 105
type input "**********"
click at [269, 193] on button "Enregistrer" at bounding box center [269, 190] width 65 height 21
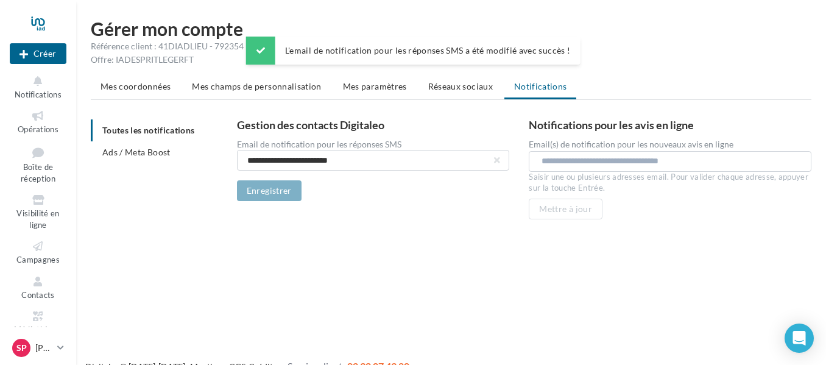
click at [609, 161] on input "text" at bounding box center [673, 161] width 262 height 12
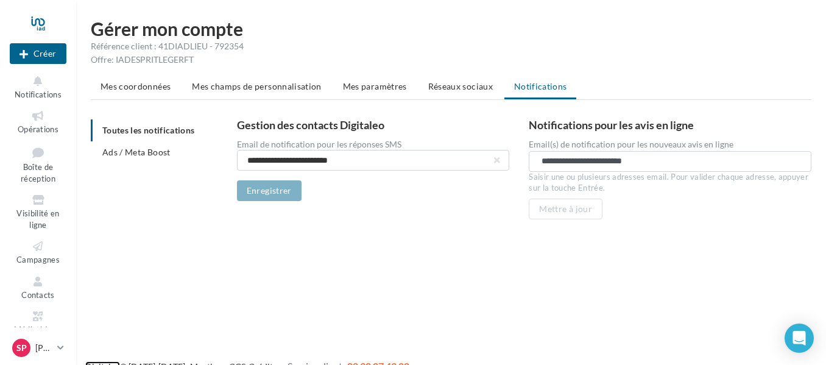
scroll to position [7, 0]
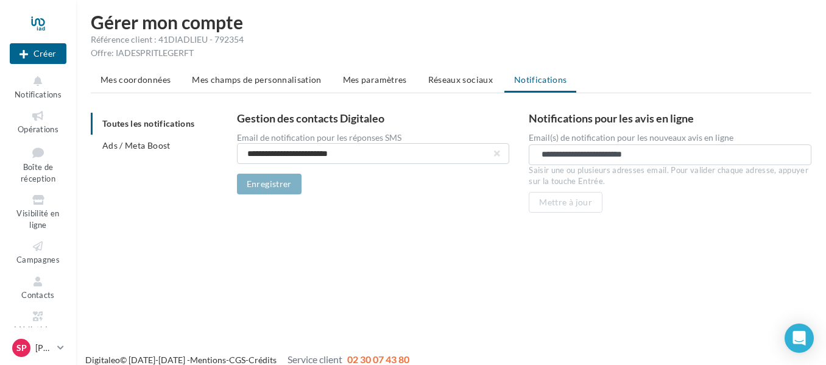
click at [474, 197] on div "**********" at bounding box center [529, 165] width 584 height 105
click at [544, 156] on input "**********" at bounding box center [670, 154] width 256 height 12
click at [541, 154] on div "**********" at bounding box center [670, 155] width 262 height 15
click at [371, 186] on div "**********" at bounding box center [373, 163] width 273 height 61
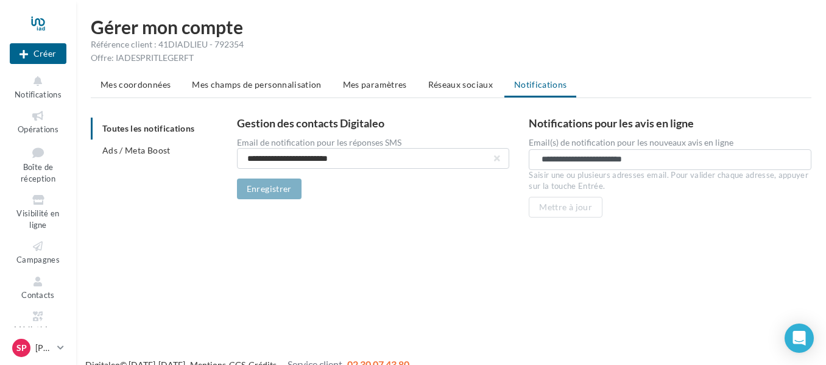
scroll to position [0, 0]
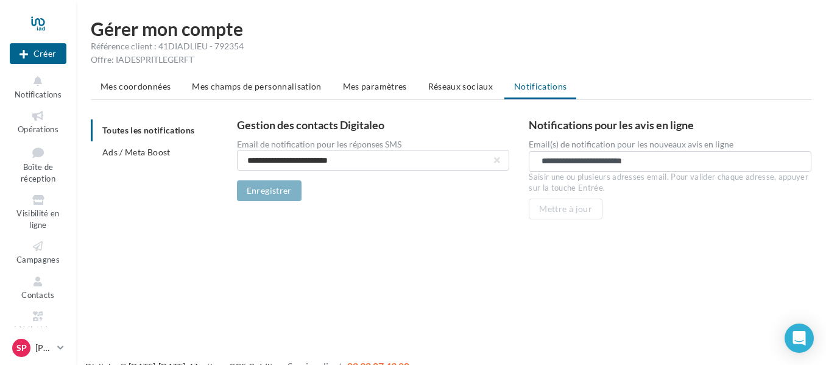
click at [538, 164] on div "**********" at bounding box center [670, 161] width 283 height 21
click at [407, 215] on div "**********" at bounding box center [529, 171] width 584 height 105
click at [454, 87] on span "Réseaux sociaux" at bounding box center [460, 86] width 65 height 10
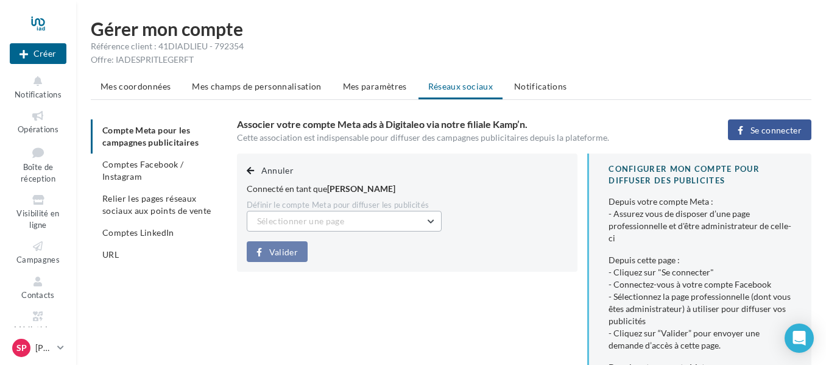
click at [417, 218] on button "Sélectionner une page" at bounding box center [344, 221] width 195 height 21
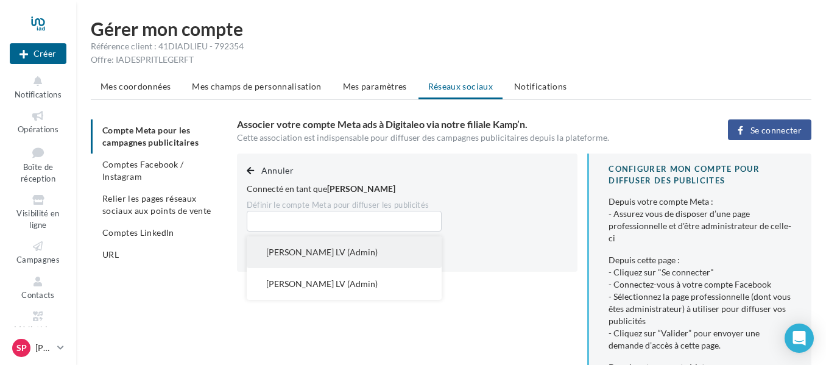
click at [371, 248] on button "[PERSON_NAME] LV (Admin)" at bounding box center [344, 252] width 195 height 32
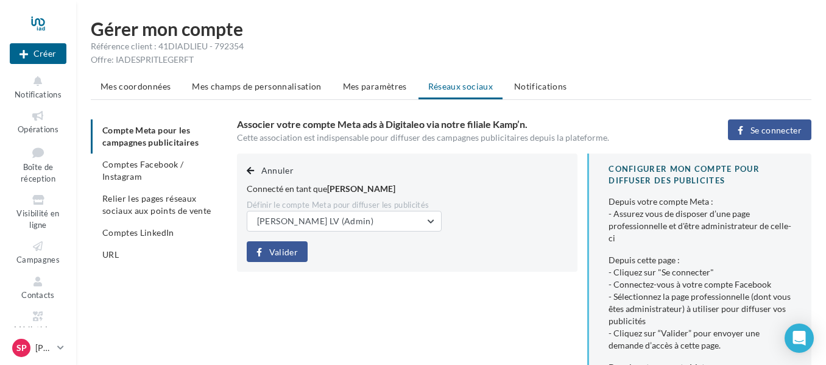
click at [301, 248] on button "Valider" at bounding box center [277, 251] width 61 height 21
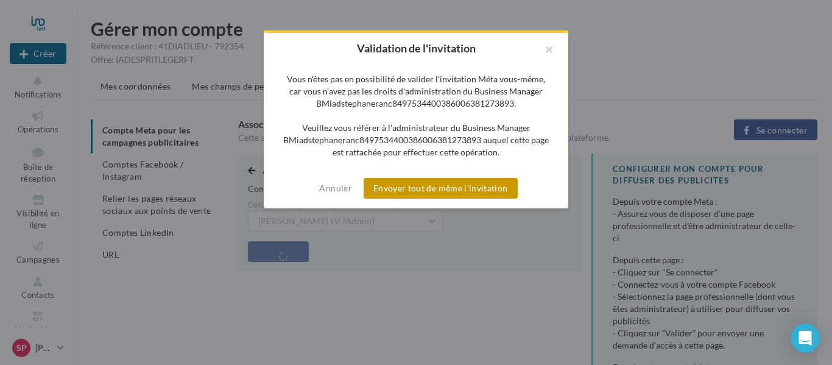
click at [460, 184] on button "Envoyer tout de même l'invitation" at bounding box center [441, 188] width 154 height 21
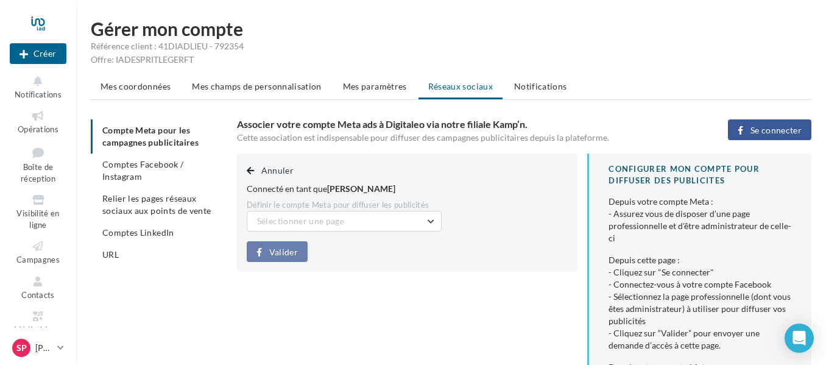
click at [760, 129] on span "Se connecter" at bounding box center [776, 131] width 51 height 10
click at [121, 82] on span "Mes coordonnées" at bounding box center [136, 86] width 70 height 10
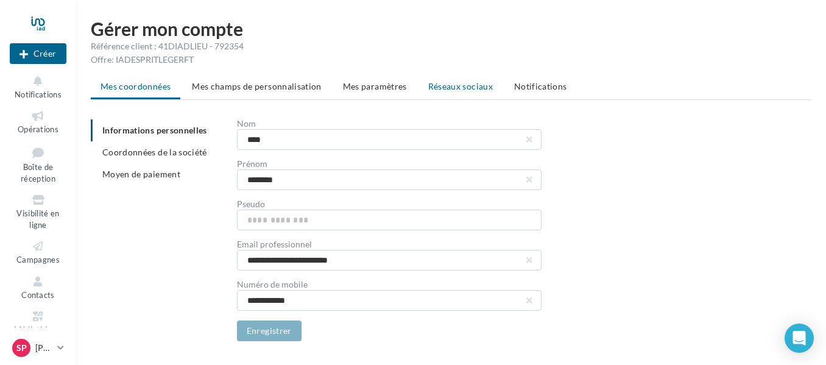
click at [469, 85] on span "Réseaux sociaux" at bounding box center [460, 86] width 65 height 10
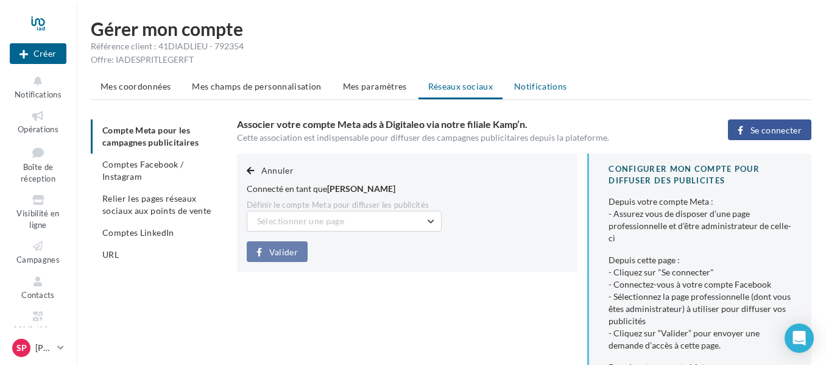
click at [542, 85] on span "Notifications" at bounding box center [540, 86] width 53 height 10
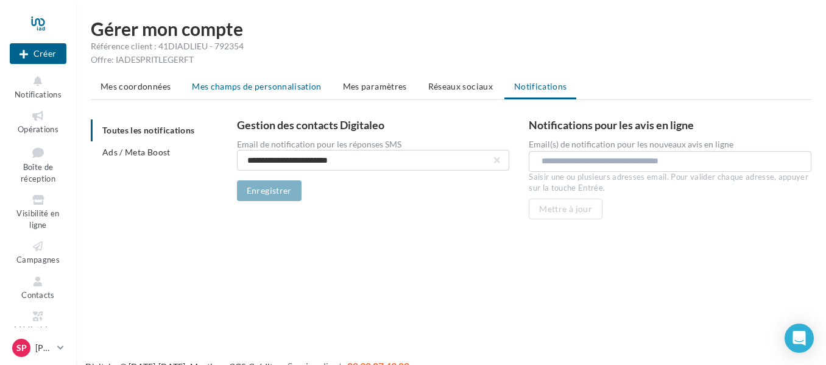
click at [280, 88] on span "Mes champs de personnalisation" at bounding box center [257, 86] width 130 height 10
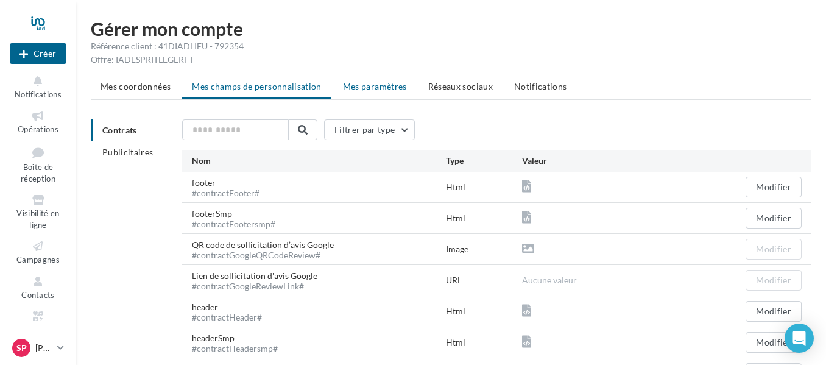
click at [380, 89] on span "Mes paramètres" at bounding box center [375, 86] width 64 height 10
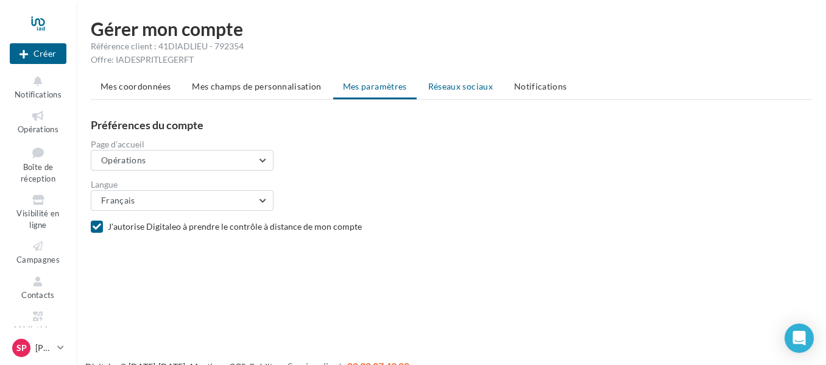
click at [482, 85] on span "Réseaux sociaux" at bounding box center [460, 86] width 65 height 10
